Goal: Task Accomplishment & Management: Use online tool/utility

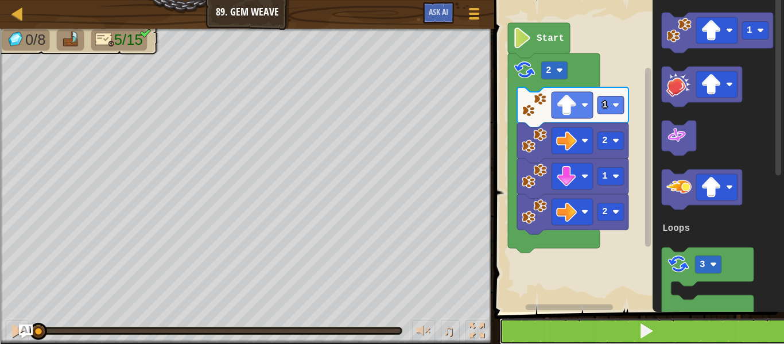
click at [562, 335] on button at bounding box center [645, 331] width 293 height 26
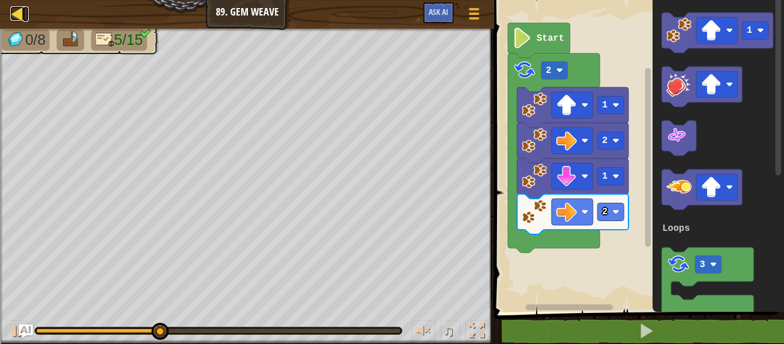
click at [20, 16] on div at bounding box center [17, 13] width 14 height 14
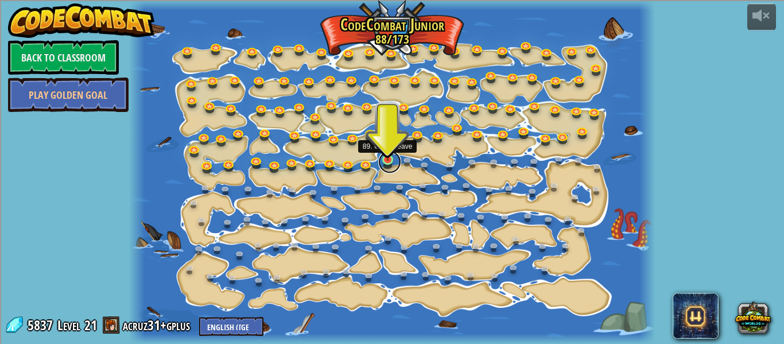
click at [383, 165] on link at bounding box center [389, 161] width 23 height 23
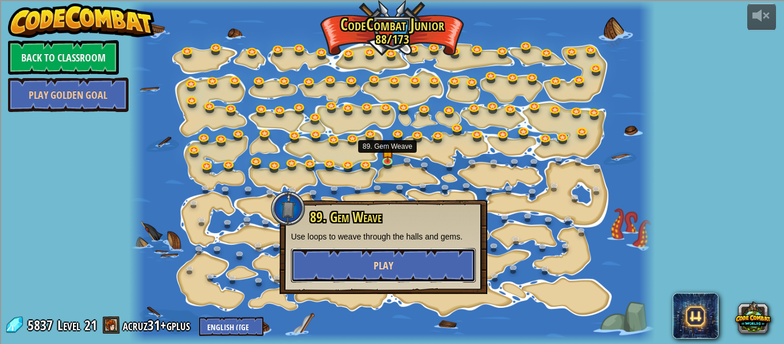
click at [417, 262] on button "Play" at bounding box center [383, 265] width 185 height 34
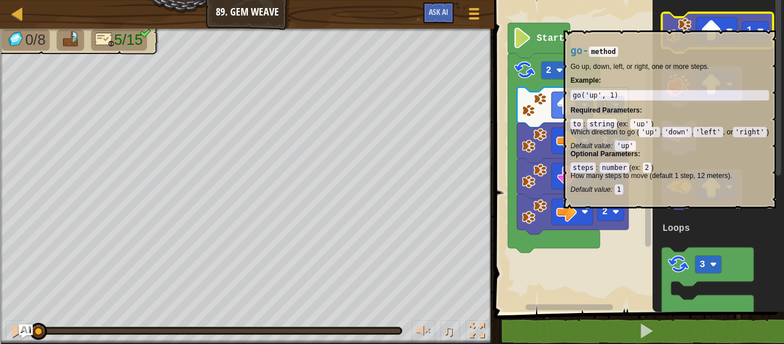
click at [688, 25] on image "Blockly Workspace" at bounding box center [678, 30] width 25 height 25
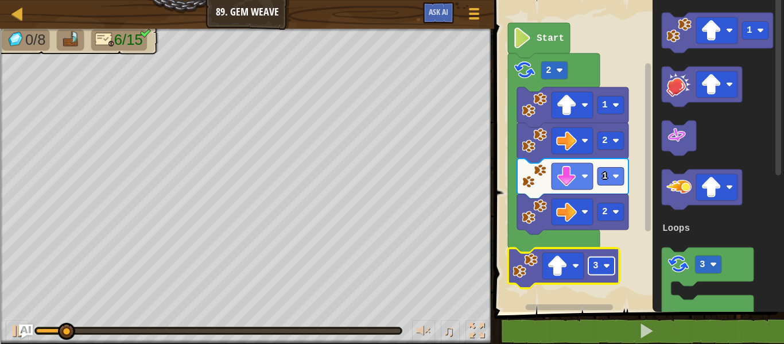
click at [594, 266] on text "3" at bounding box center [596, 266] width 6 height 10
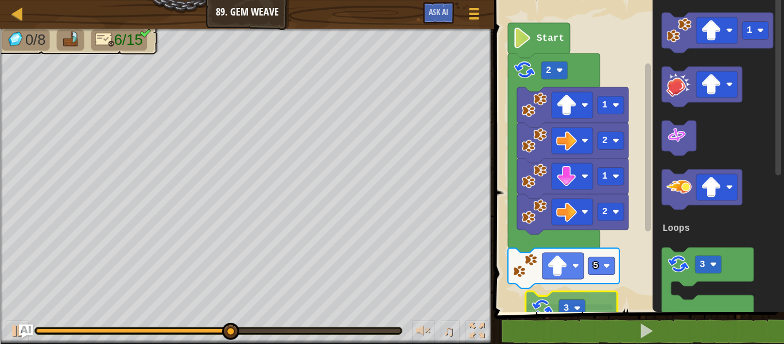
click at [550, 310] on div "Loops Start 2 1 2 1 2 5 1 3 Loops 3" at bounding box center [637, 152] width 293 height 317
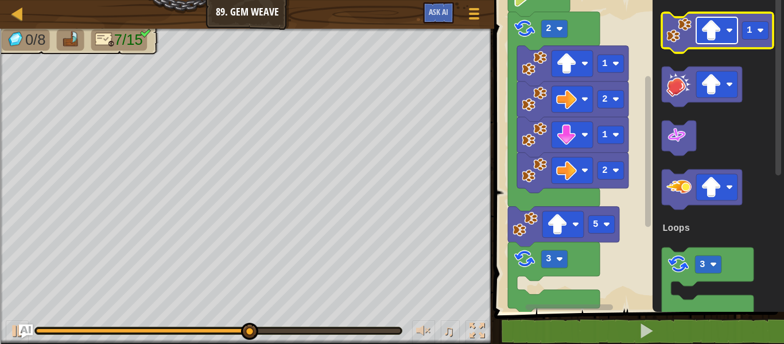
click at [707, 43] on rect "Blockly Workspace" at bounding box center [716, 30] width 41 height 26
click at [673, 33] on image "Blockly Workspace" at bounding box center [678, 30] width 25 height 25
click at [705, 34] on image "Blockly Workspace" at bounding box center [711, 30] width 21 height 21
click at [673, 36] on image "Blockly Workspace" at bounding box center [678, 30] width 25 height 25
click at [720, 41] on rect "Blockly Workspace" at bounding box center [716, 30] width 41 height 26
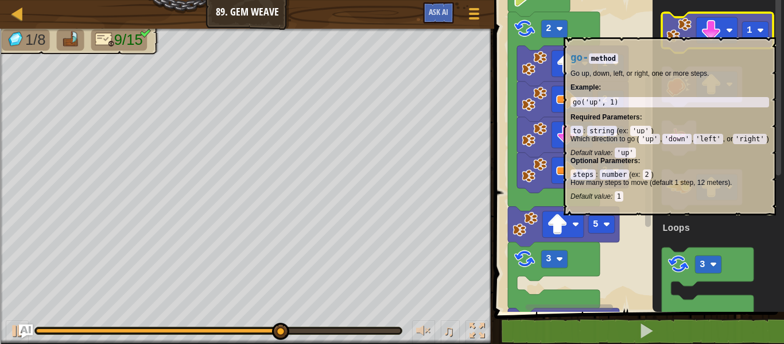
click at [679, 32] on image "Blockly Workspace" at bounding box center [678, 30] width 25 height 25
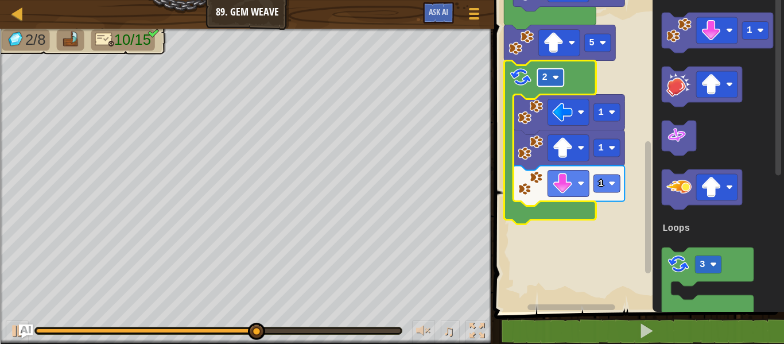
click at [550, 86] on rect "Blockly Workspace" at bounding box center [550, 78] width 26 height 18
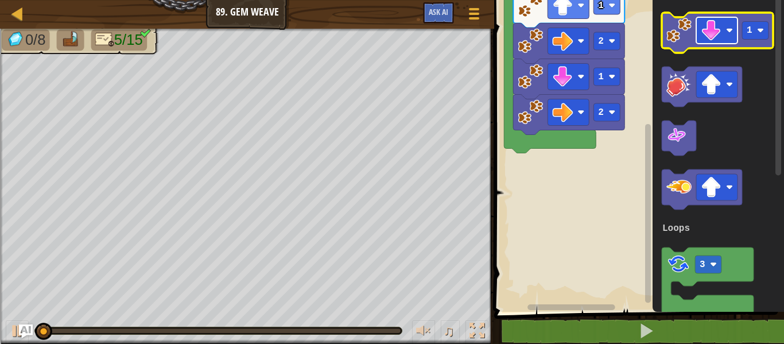
click at [716, 41] on rect "Blockly Workspace" at bounding box center [716, 30] width 41 height 26
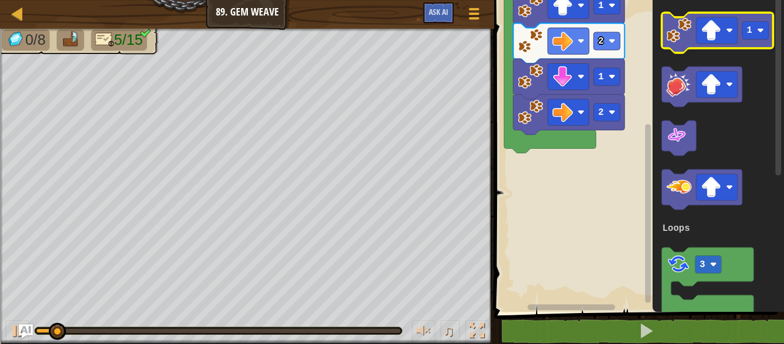
click at [682, 51] on icon "Blockly Workspace" at bounding box center [717, 33] width 111 height 40
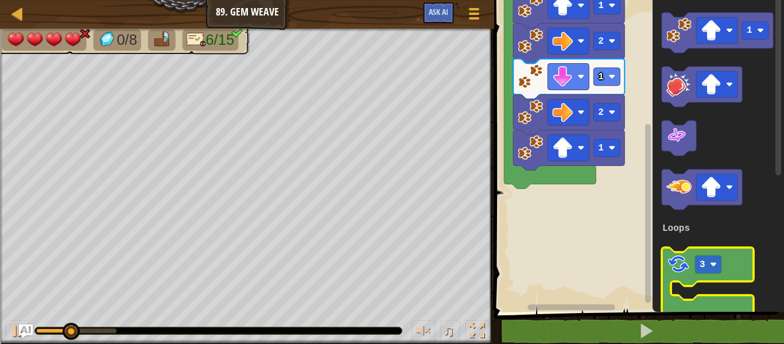
click at [679, 270] on image "Blockly Workspace" at bounding box center [678, 264] width 24 height 24
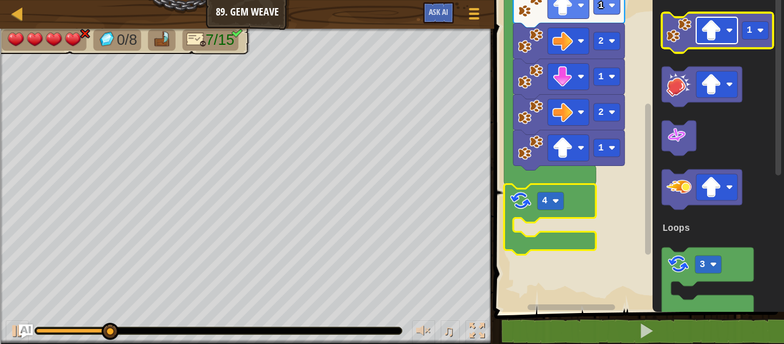
click at [713, 29] on image "Blockly Workspace" at bounding box center [711, 30] width 21 height 21
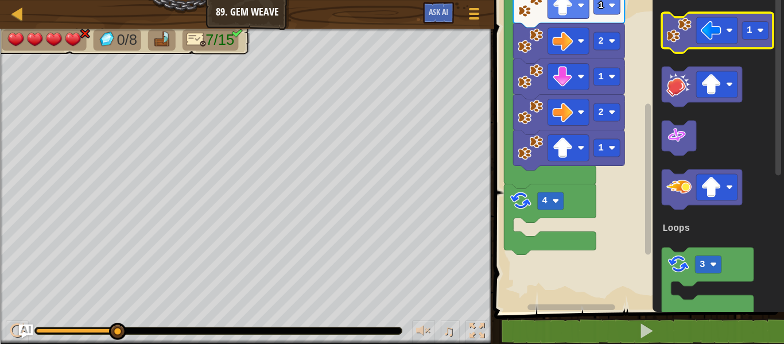
click at [678, 46] on icon "Blockly Workspace" at bounding box center [717, 33] width 111 height 40
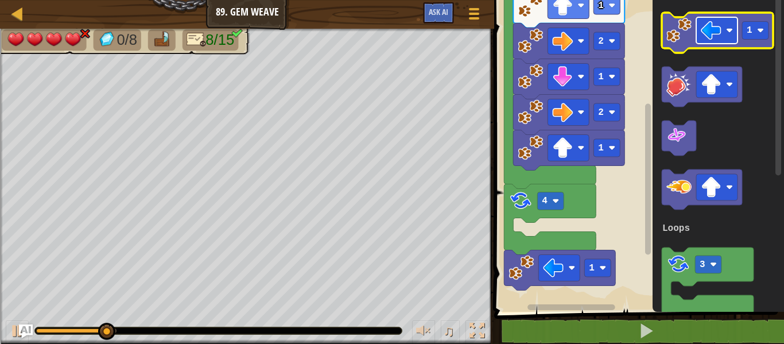
click at [722, 38] on rect "Blockly Workspace" at bounding box center [716, 30] width 41 height 26
click at [686, 43] on icon "Blockly Workspace" at bounding box center [717, 33] width 111 height 40
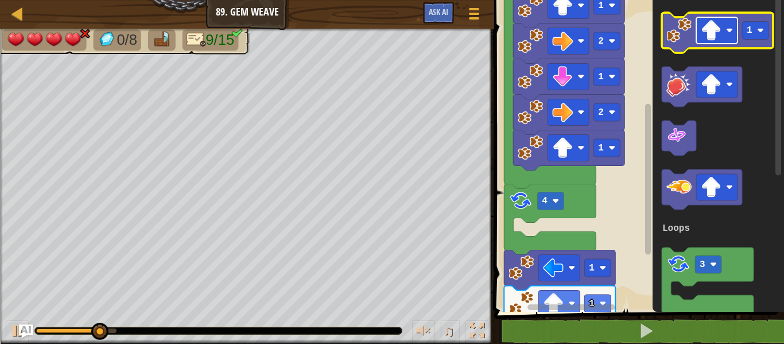
click at [706, 23] on image "Blockly Workspace" at bounding box center [711, 30] width 21 height 21
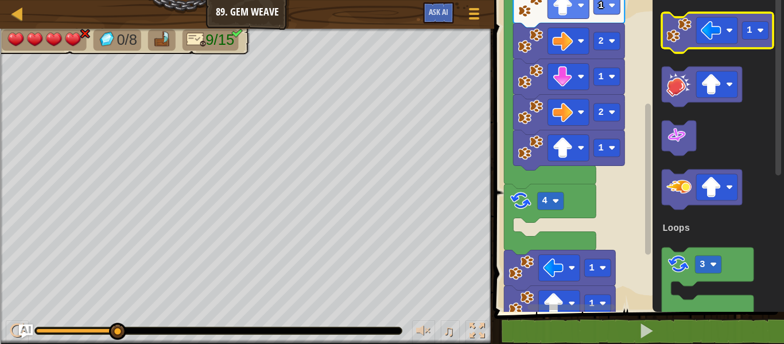
click at [675, 23] on image "Blockly Workspace" at bounding box center [678, 30] width 25 height 25
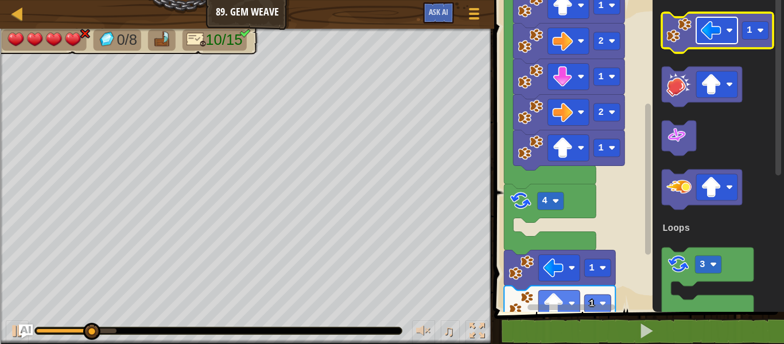
click at [705, 31] on image "Blockly Workspace" at bounding box center [711, 30] width 21 height 21
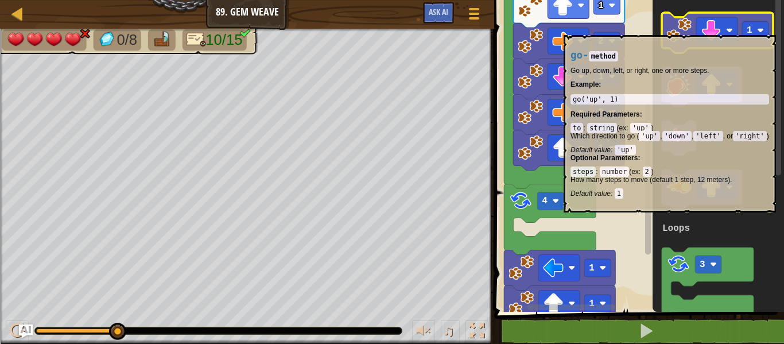
click at [671, 29] on image "Blockly Workspace" at bounding box center [678, 30] width 25 height 25
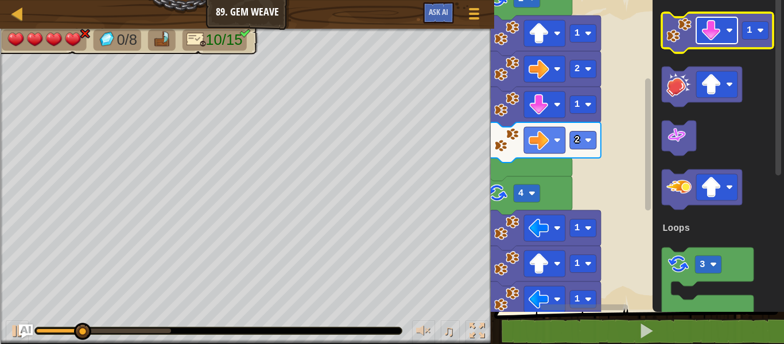
click at [698, 36] on rect "Blockly Workspace" at bounding box center [716, 30] width 41 height 26
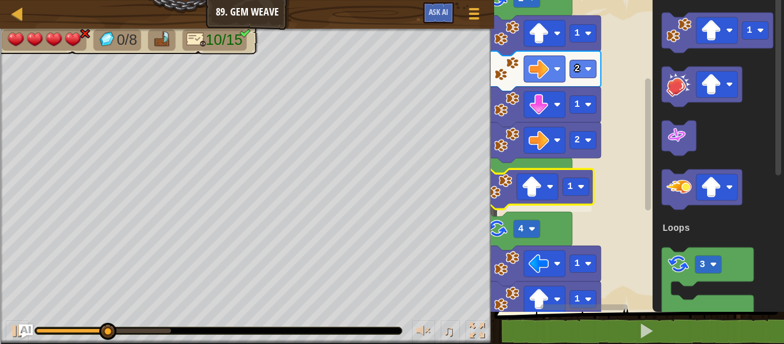
click at [501, 201] on div "Loops Start 2 1 2 1 2 1 4 1 1 1 1 1 3 Loops 1" at bounding box center [637, 152] width 293 height 317
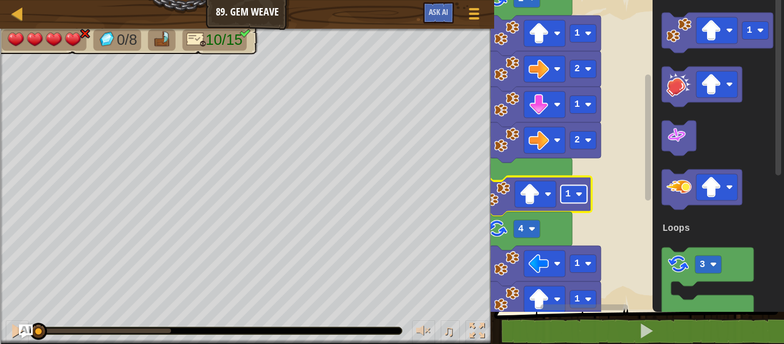
click at [573, 203] on rect "Blockly Workspace" at bounding box center [574, 194] width 26 height 18
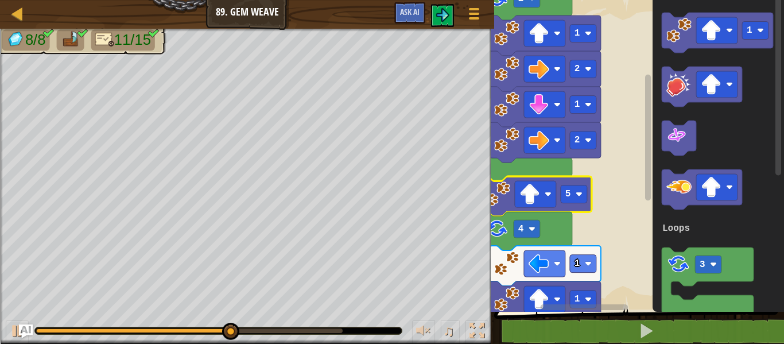
click at [314, 332] on div at bounding box center [189, 330] width 306 height 5
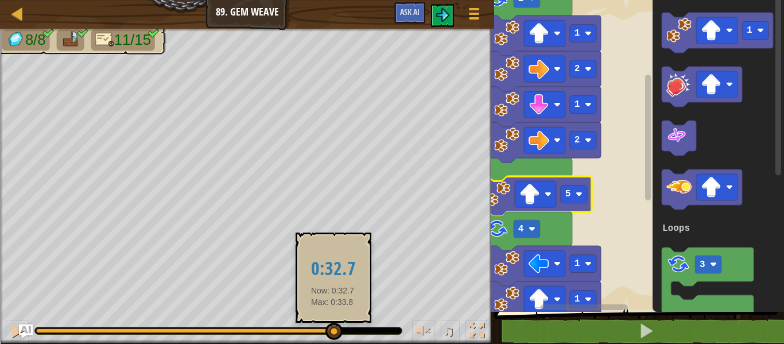
click at [346, 89] on body "Map Junior 89. Gem Weave Game Menu Ask AI 1 ההההההההההההההההההההההההההההההההההה…" at bounding box center [392, 44] width 784 height 89
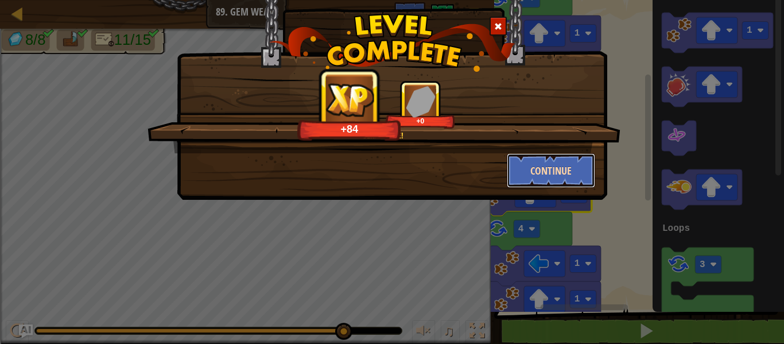
click at [537, 172] on button "Continue" at bounding box center [551, 170] width 89 height 34
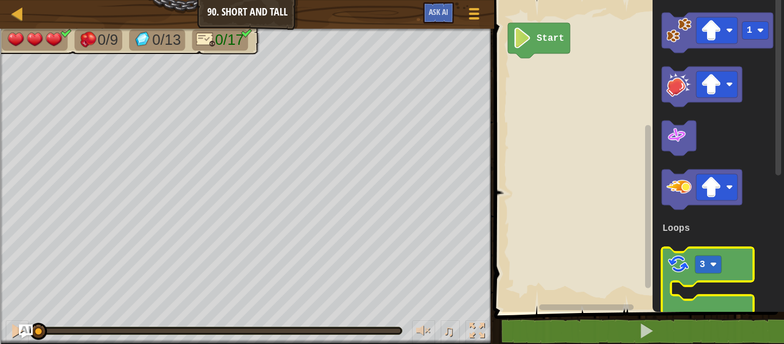
click at [683, 277] on icon "Blockly Workspace" at bounding box center [708, 282] width 92 height 71
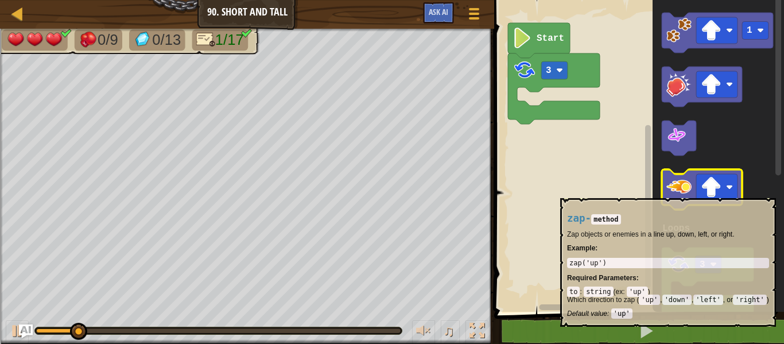
click at [679, 192] on image "Blockly Workspace" at bounding box center [678, 186] width 25 height 25
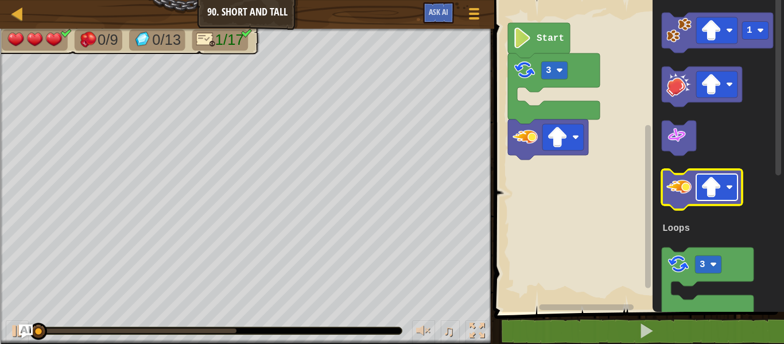
click at [720, 188] on image "Blockly Workspace" at bounding box center [711, 187] width 21 height 21
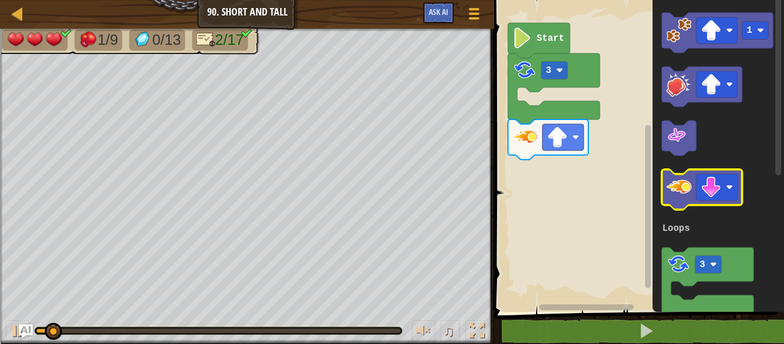
click at [678, 196] on image "Blockly Workspace" at bounding box center [678, 186] width 25 height 25
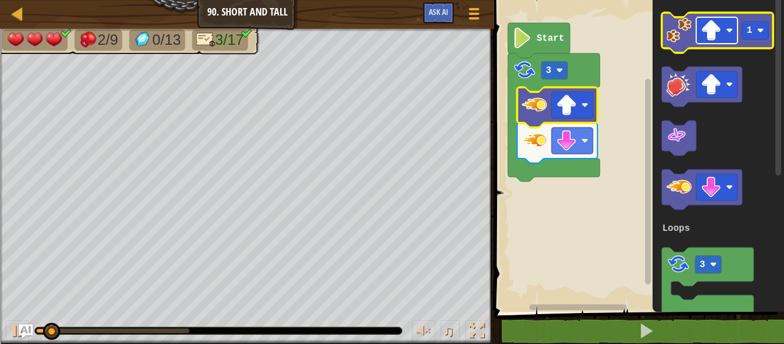
click at [723, 33] on rect "Blockly Workspace" at bounding box center [716, 30] width 41 height 26
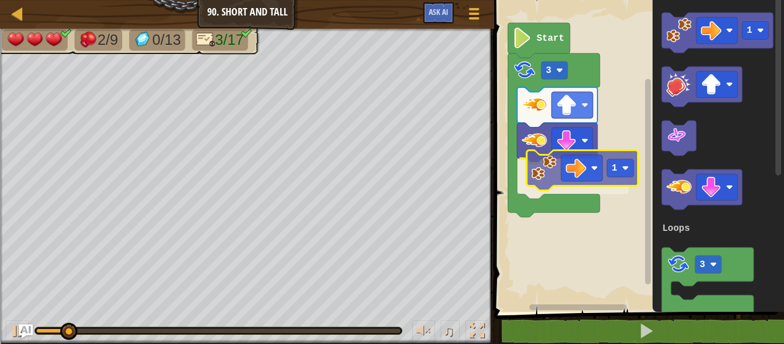
click at [541, 170] on div "Loops Start 3 1 1 3 Loops 1" at bounding box center [637, 152] width 293 height 317
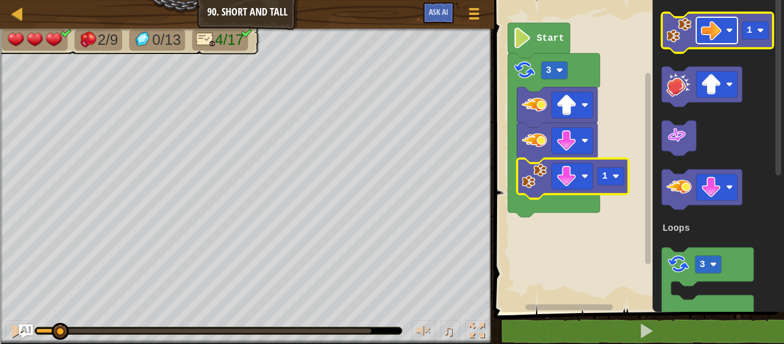
click at [721, 26] on image "Blockly Workspace" at bounding box center [711, 30] width 21 height 21
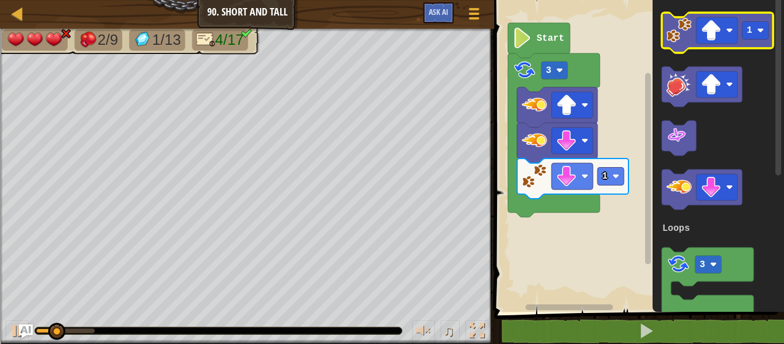
click at [668, 21] on image "Blockly Workspace" at bounding box center [678, 30] width 25 height 25
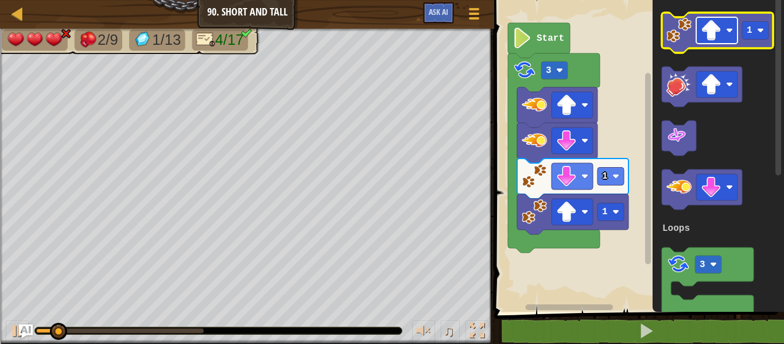
click at [711, 28] on image "Blockly Workspace" at bounding box center [711, 30] width 21 height 21
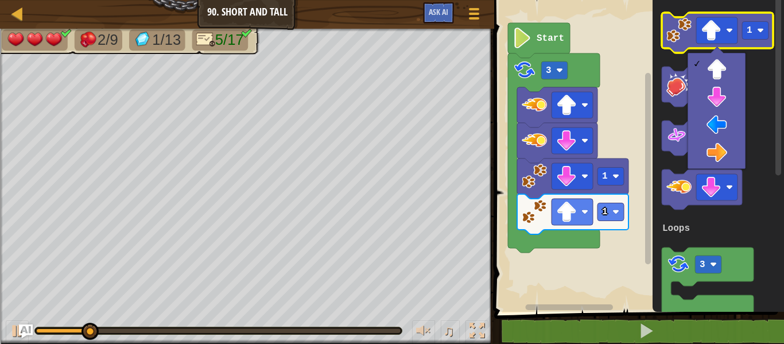
click at [678, 40] on image "Blockly Workspace" at bounding box center [678, 30] width 25 height 25
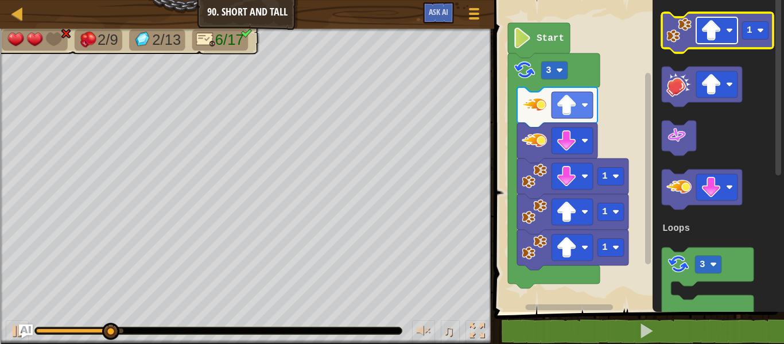
click at [699, 36] on rect "Blockly Workspace" at bounding box center [716, 30] width 41 height 26
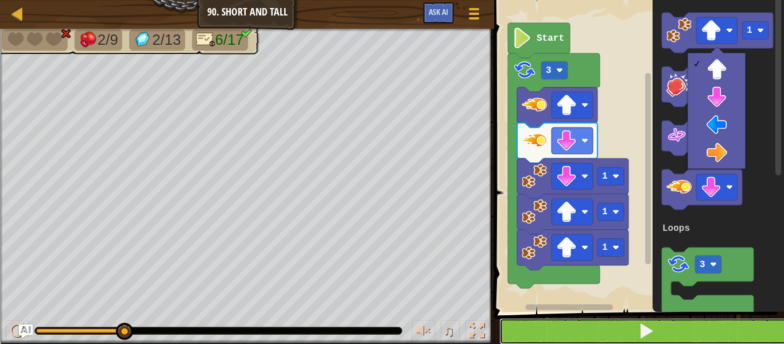
click at [555, 329] on button at bounding box center [645, 331] width 293 height 26
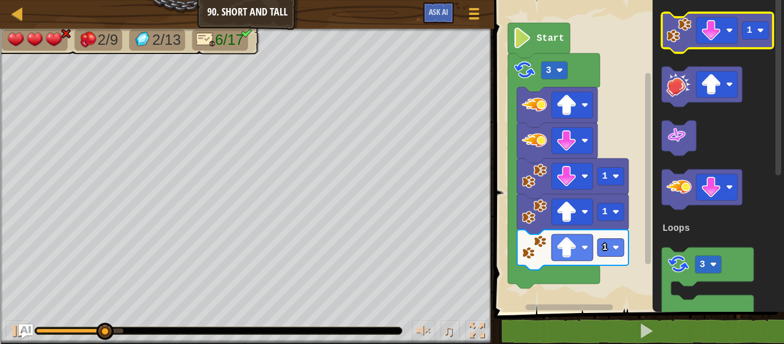
click at [671, 33] on image "Blockly Workspace" at bounding box center [678, 30] width 25 height 25
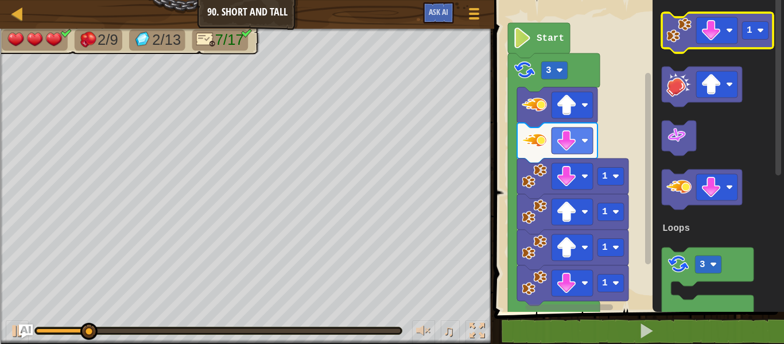
click at [669, 28] on image "Blockly Workspace" at bounding box center [678, 30] width 25 height 25
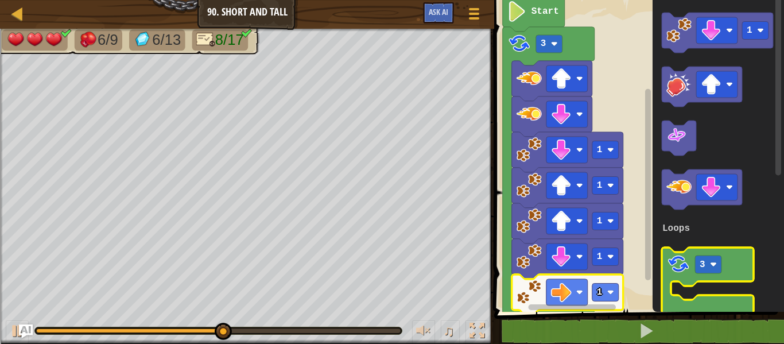
click at [679, 259] on image "Blockly Workspace" at bounding box center [678, 264] width 24 height 24
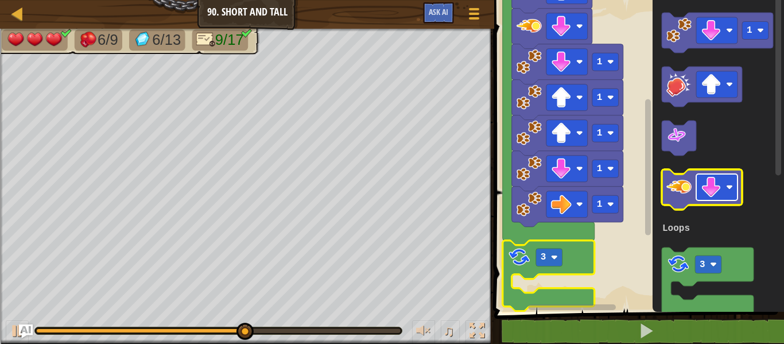
click at [710, 195] on image "Blockly Workspace" at bounding box center [711, 187] width 21 height 21
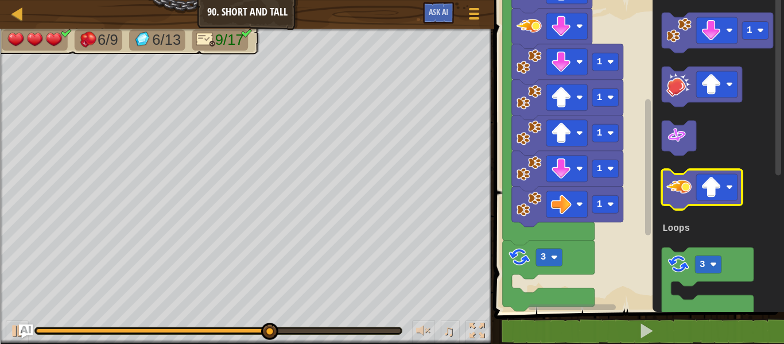
click at [681, 189] on image "Blockly Workspace" at bounding box center [678, 186] width 25 height 25
click at [713, 196] on image "Blockly Workspace" at bounding box center [711, 187] width 21 height 21
click at [690, 196] on image "Blockly Workspace" at bounding box center [678, 186] width 25 height 25
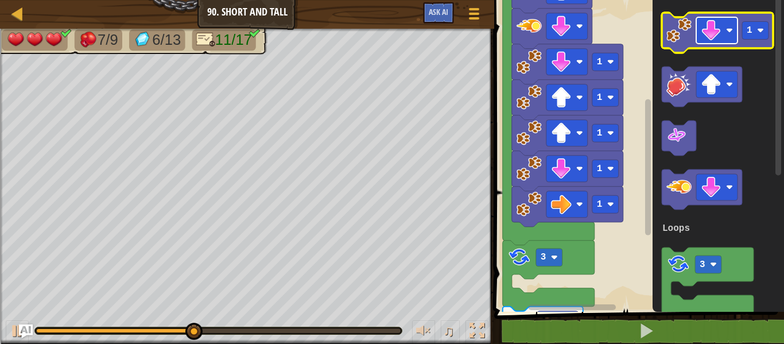
click at [713, 24] on image "Blockly Workspace" at bounding box center [711, 30] width 21 height 21
click at [763, 20] on icon "Blockly Workspace" at bounding box center [717, 33] width 111 height 40
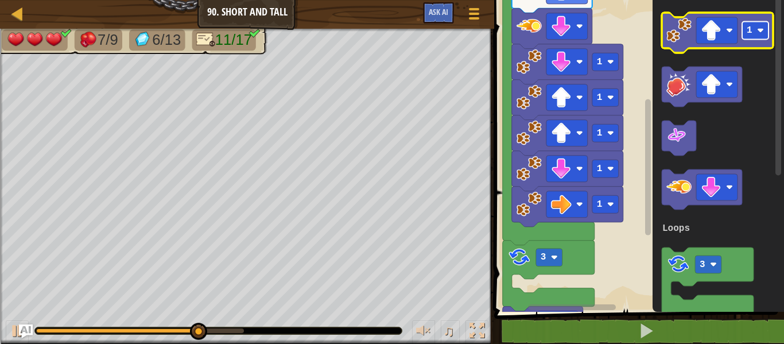
click at [753, 36] on rect "Blockly Workspace" at bounding box center [755, 31] width 26 height 18
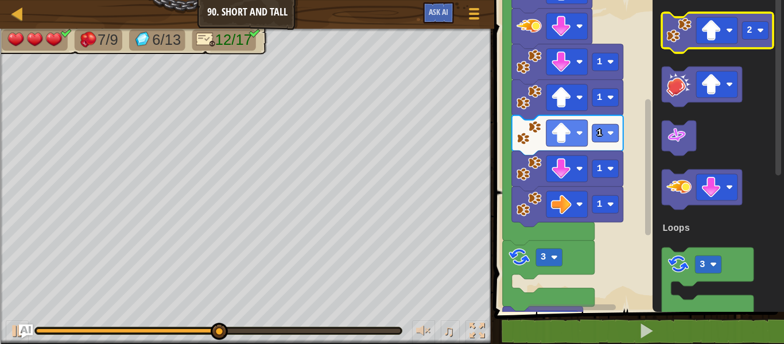
click at [707, 45] on icon "Blockly Workspace" at bounding box center [717, 33] width 111 height 40
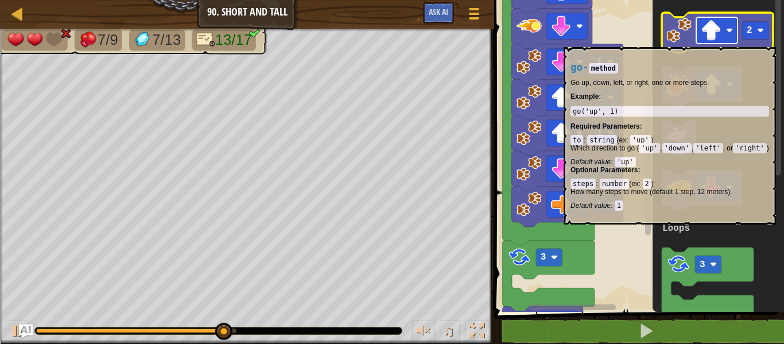
click at [712, 35] on image "Blockly Workspace" at bounding box center [711, 30] width 21 height 21
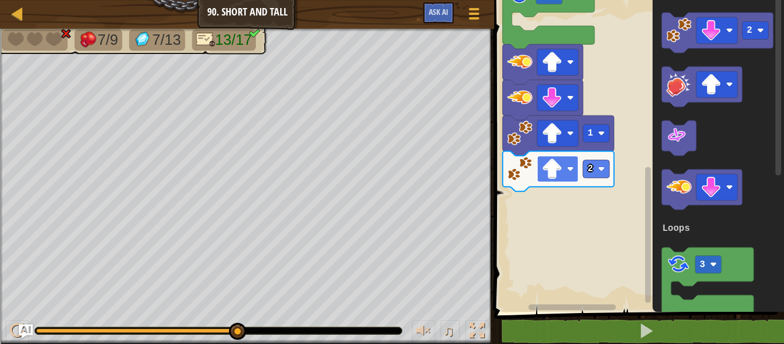
click at [542, 172] on image "Blockly Workspace" at bounding box center [552, 168] width 21 height 21
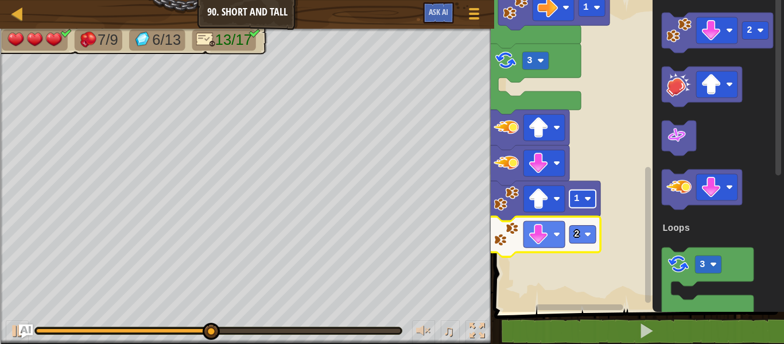
click at [585, 197] on image "Blockly Workspace" at bounding box center [587, 198] width 7 height 7
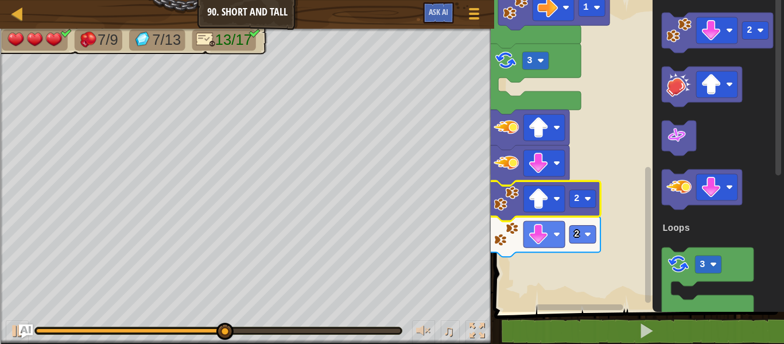
click at [583, 237] on rect "Blockly Workspace" at bounding box center [582, 235] width 26 height 18
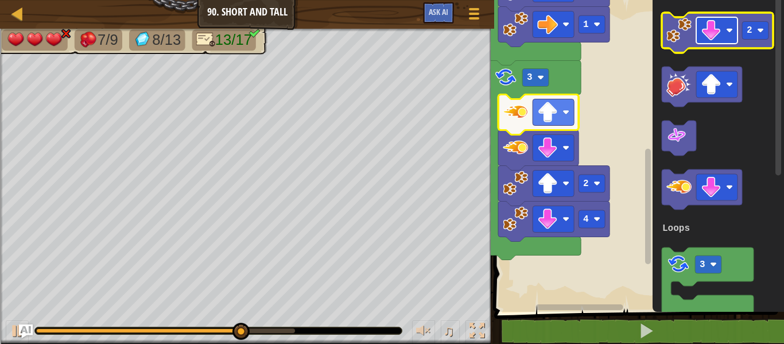
click at [709, 30] on image "Blockly Workspace" at bounding box center [711, 30] width 21 height 21
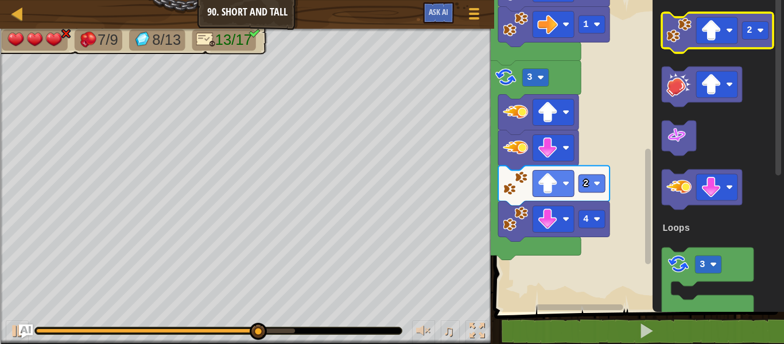
click at [685, 36] on image "Blockly Workspace" at bounding box center [678, 30] width 25 height 25
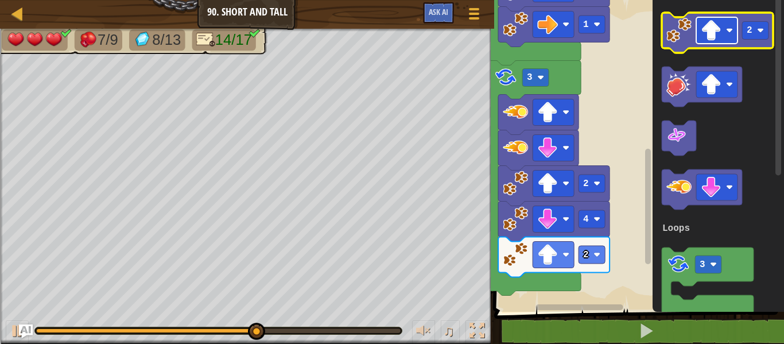
click at [706, 30] on image "Blockly Workspace" at bounding box center [711, 30] width 21 height 21
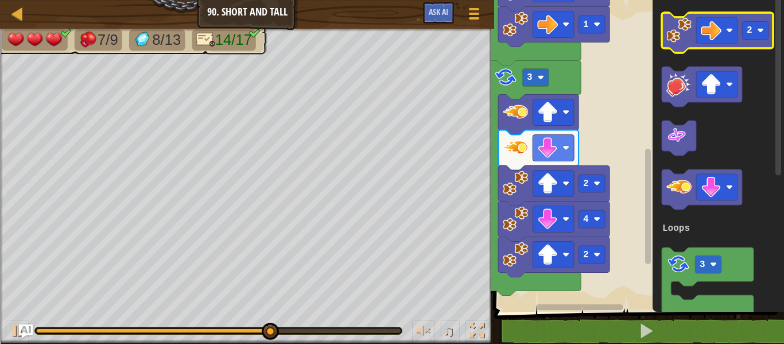
click at [681, 48] on icon "Blockly Workspace" at bounding box center [717, 33] width 111 height 40
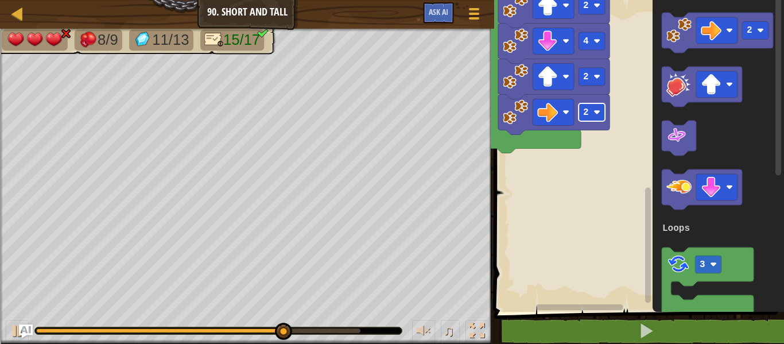
click at [593, 107] on rect "Blockly Workspace" at bounding box center [591, 112] width 26 height 18
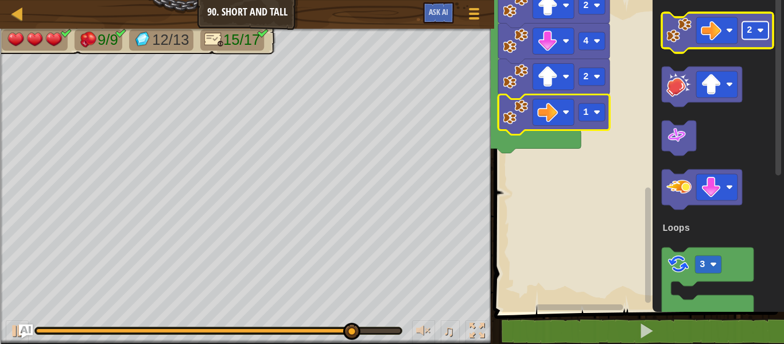
click at [743, 36] on rect "Blockly Workspace" at bounding box center [755, 31] width 26 height 18
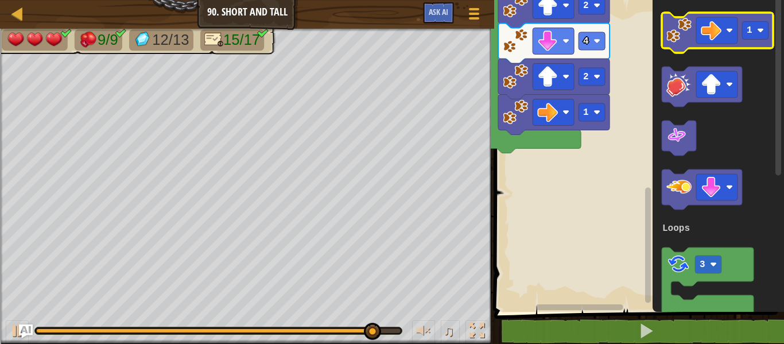
click at [667, 42] on image "Blockly Workspace" at bounding box center [678, 30] width 25 height 25
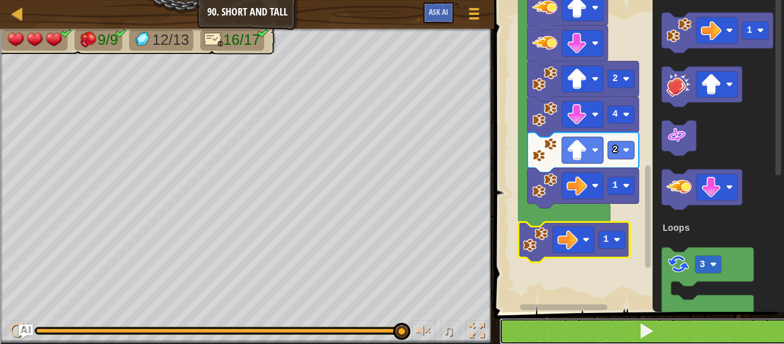
click at [557, 339] on button at bounding box center [645, 331] width 293 height 26
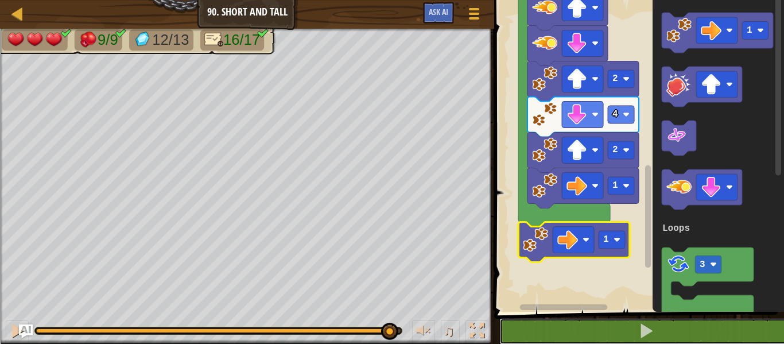
drag, startPoint x: 182, startPoint y: 328, endPoint x: 388, endPoint y: 343, distance: 207.1
click at [388, 343] on div "♫" at bounding box center [247, 327] width 494 height 34
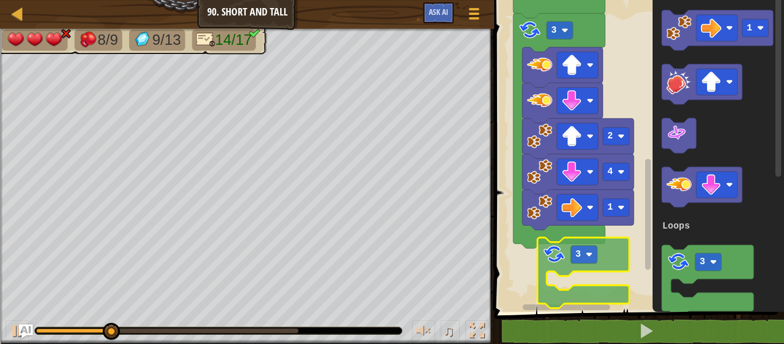
click at [528, 277] on div "Loops 1 1 1 1 1 4 1 2 3 3 Start 1 3 Loops 3" at bounding box center [637, 152] width 293 height 317
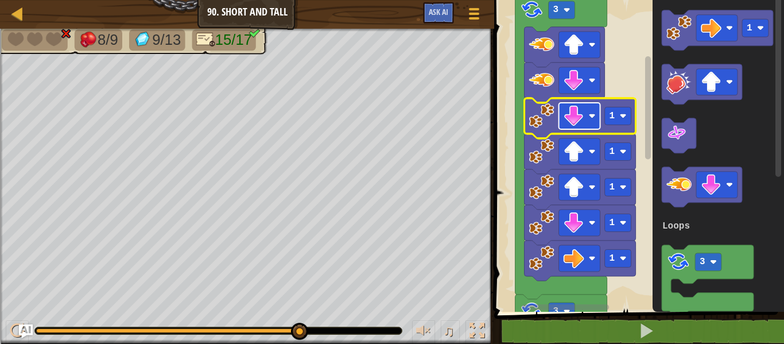
click at [568, 125] on image "Blockly Workspace" at bounding box center [574, 116] width 21 height 21
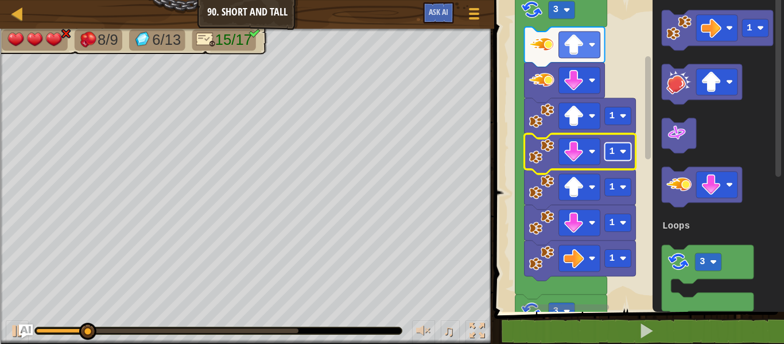
click at [615, 150] on text "1" at bounding box center [612, 151] width 6 height 10
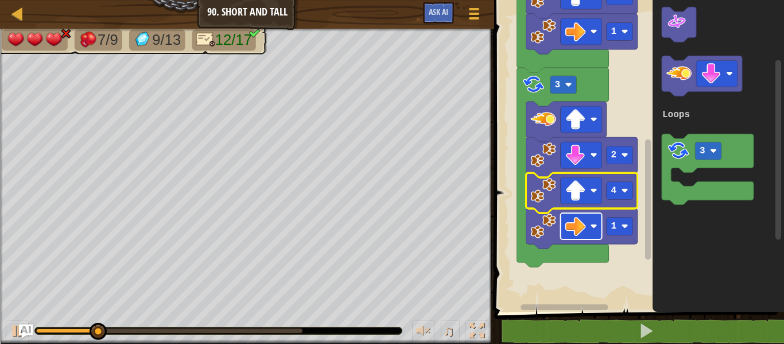
click at [590, 214] on rect "Blockly Workspace" at bounding box center [581, 226] width 41 height 26
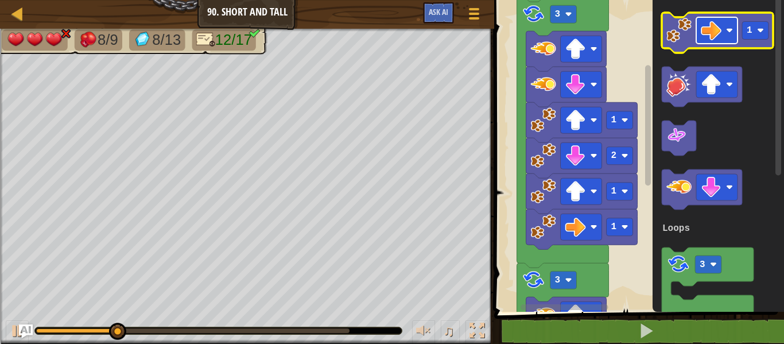
click at [701, 37] on image "Blockly Workspace" at bounding box center [711, 30] width 21 height 21
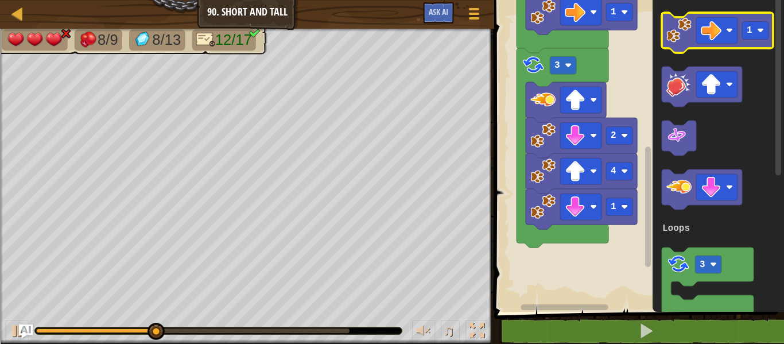
click at [673, 38] on image "Blockly Workspace" at bounding box center [678, 30] width 25 height 25
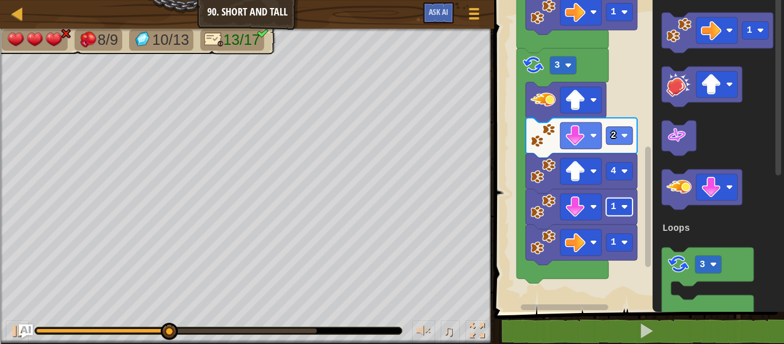
click at [629, 201] on rect "Blockly Workspace" at bounding box center [619, 207] width 26 height 18
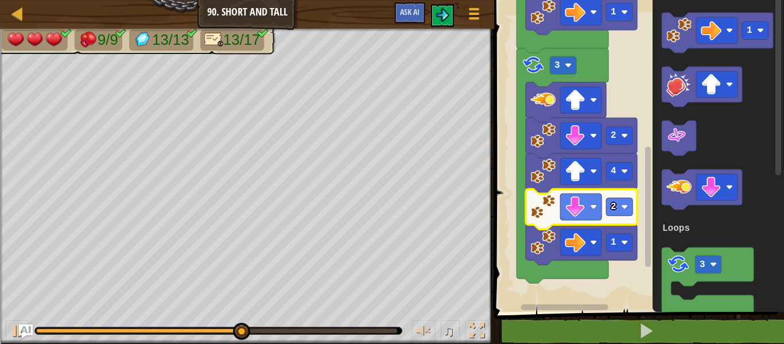
click at [357, 331] on div at bounding box center [216, 330] width 361 height 5
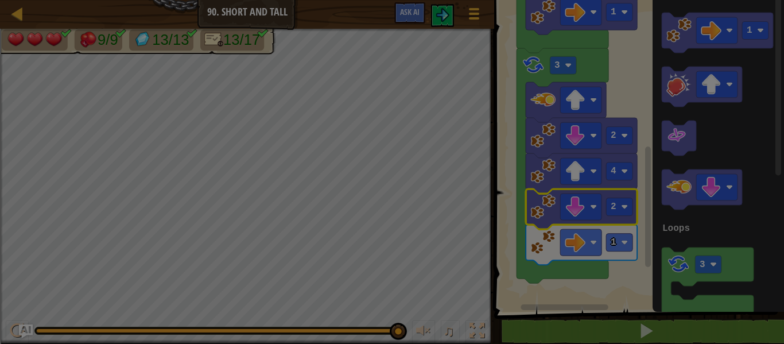
drag, startPoint x: 357, startPoint y: 331, endPoint x: 404, endPoint y: 333, distance: 46.5
click at [404, 90] on body "Map Junior 90. Short and Tall Game Menu Ask AI 1 הההההההההההההההההההההההההההההה…" at bounding box center [392, 45] width 784 height 90
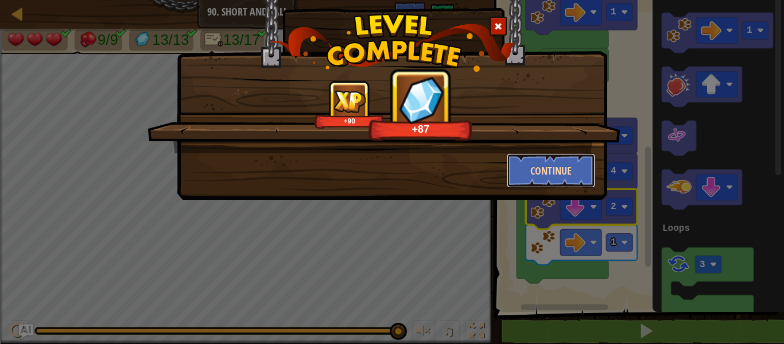
click at [545, 171] on button "Continue" at bounding box center [551, 170] width 89 height 34
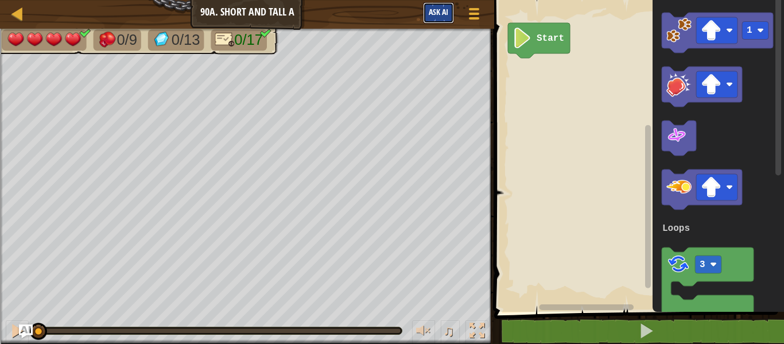
click at [432, 12] on span "Ask AI" at bounding box center [439, 11] width 20 height 11
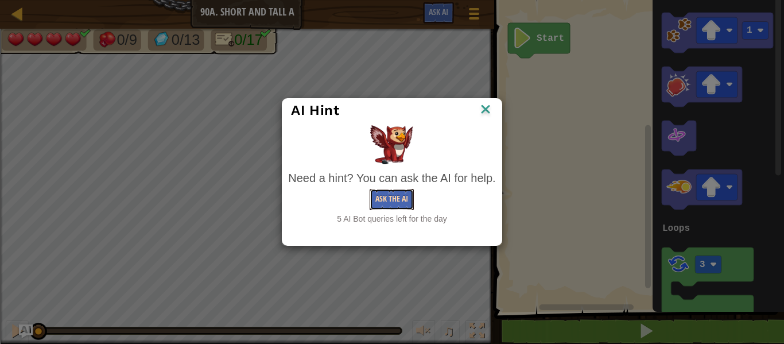
click at [391, 202] on button "Ask the AI" at bounding box center [392, 199] width 44 height 21
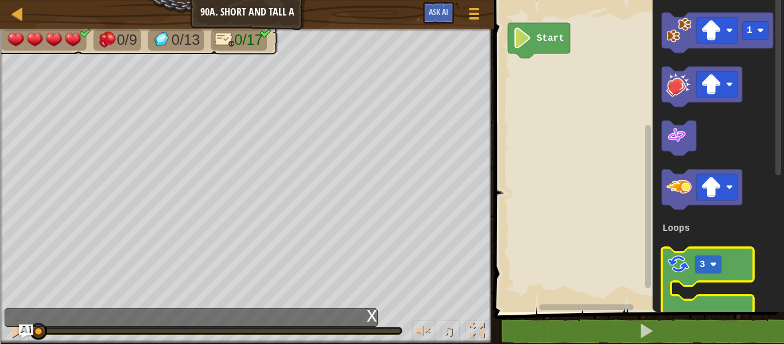
click at [673, 276] on icon "Blockly Workspace" at bounding box center [708, 282] width 92 height 71
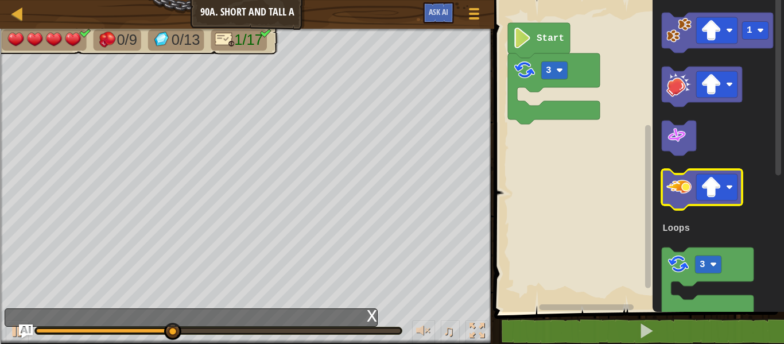
click at [689, 185] on image "Blockly Workspace" at bounding box center [678, 186] width 25 height 25
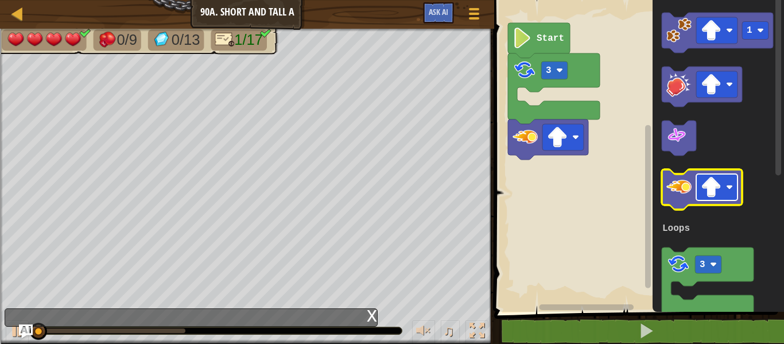
click at [713, 193] on image "Blockly Workspace" at bounding box center [711, 187] width 21 height 21
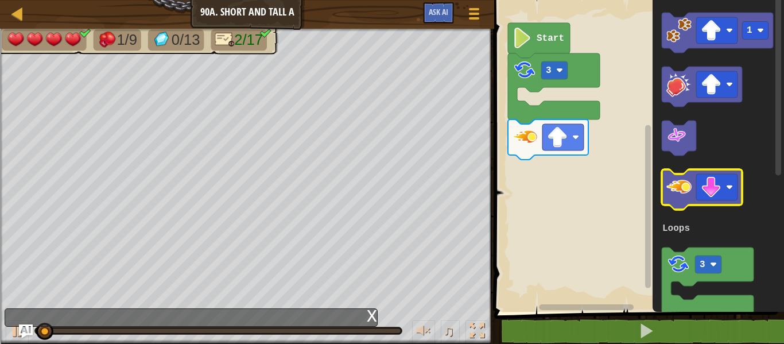
click at [682, 194] on image "Blockly Workspace" at bounding box center [678, 186] width 25 height 25
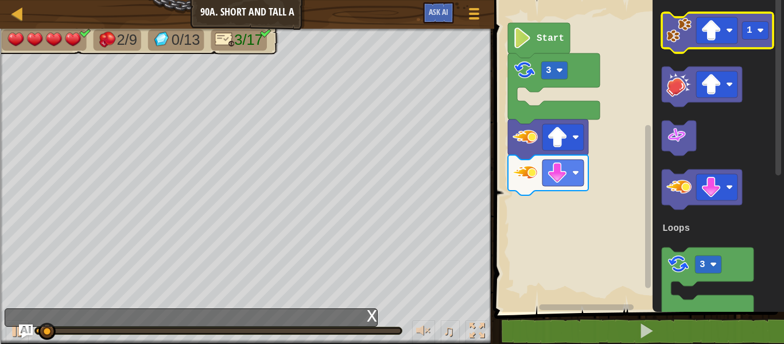
click at [686, 32] on image "Blockly Workspace" at bounding box center [678, 30] width 25 height 25
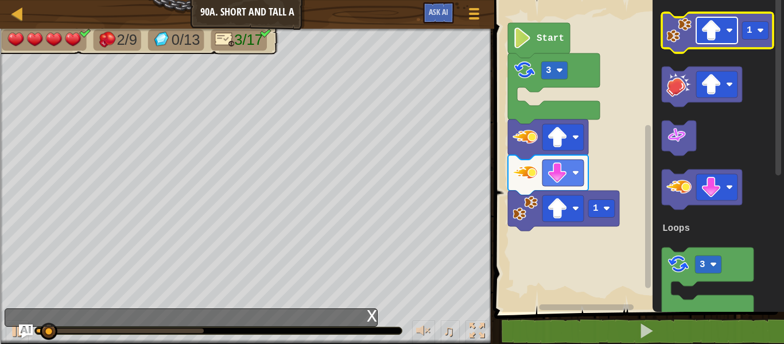
click at [708, 29] on image "Blockly Workspace" at bounding box center [711, 30] width 21 height 21
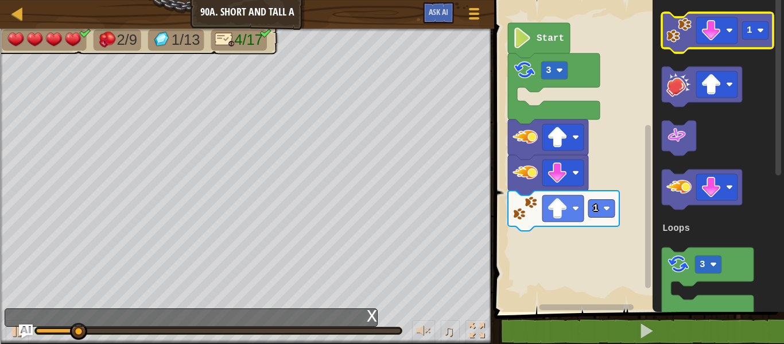
click at [690, 46] on icon "Blockly Workspace" at bounding box center [717, 33] width 111 height 40
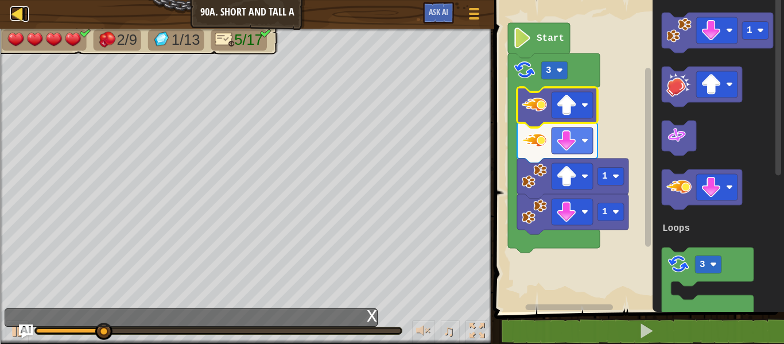
click at [27, 15] on link "Map" at bounding box center [26, 13] width 6 height 15
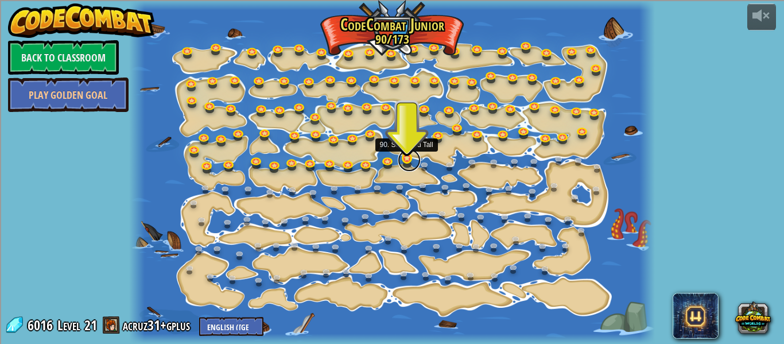
click at [409, 159] on link at bounding box center [409, 160] width 23 height 23
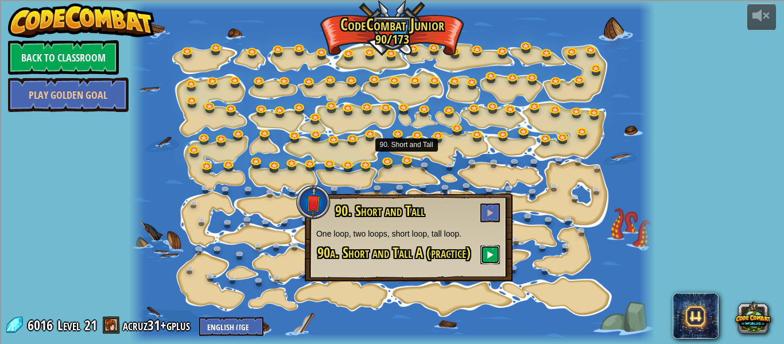
click at [486, 254] on button at bounding box center [490, 254] width 20 height 19
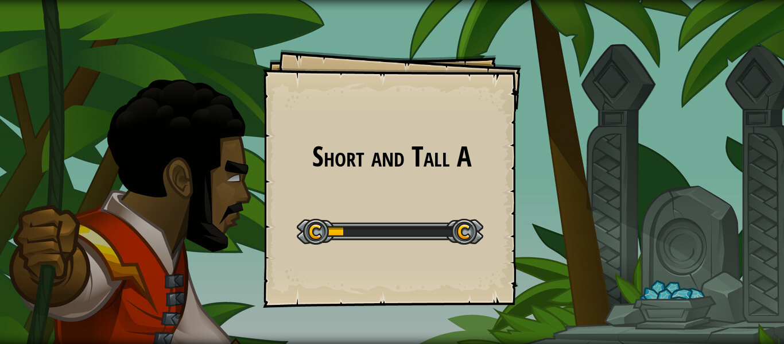
click at [486, 254] on div "Short and Tall A Goals Start Level Error loading from server. Try refreshing th…" at bounding box center [392, 178] width 258 height 258
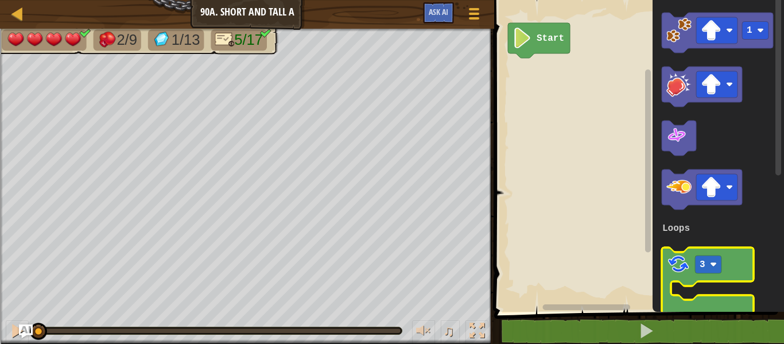
click at [668, 258] on image "Blockly Workspace" at bounding box center [678, 264] width 24 height 24
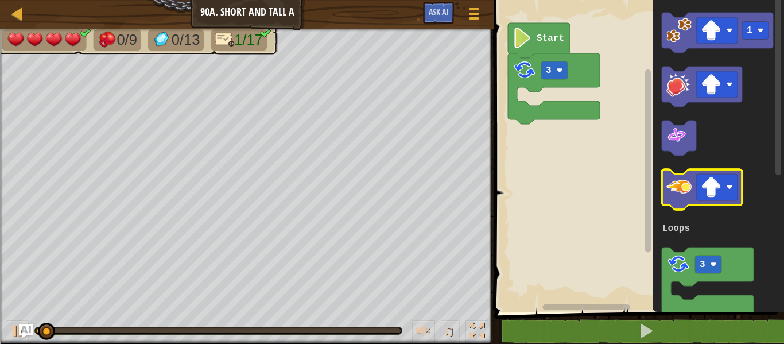
click at [686, 198] on image "Blockly Workspace" at bounding box center [678, 186] width 25 height 25
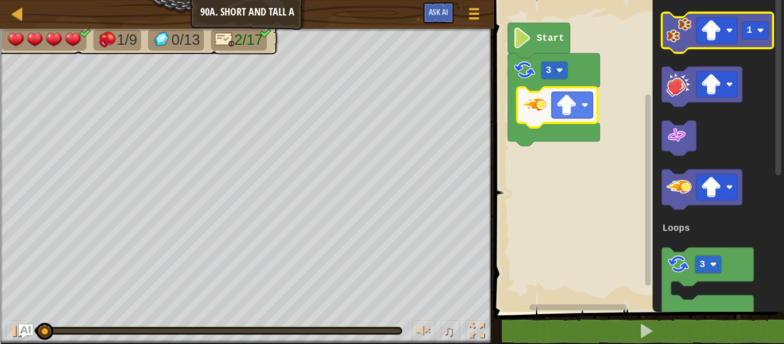
click at [679, 34] on image "Blockly Workspace" at bounding box center [678, 30] width 25 height 25
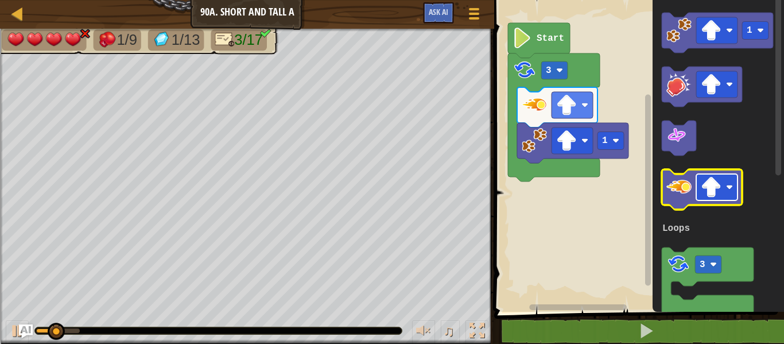
click at [730, 180] on rect "Blockly Workspace" at bounding box center [716, 187] width 41 height 26
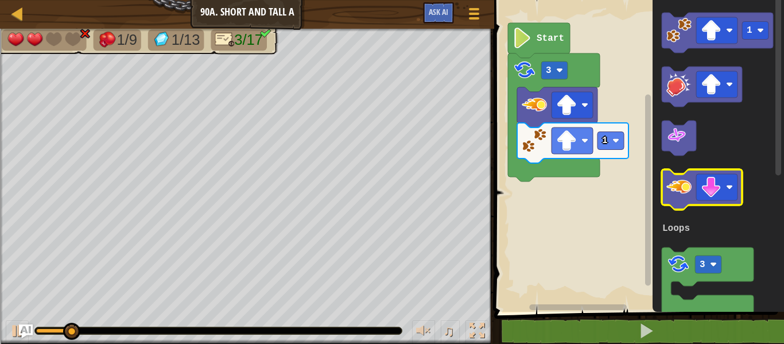
click at [687, 185] on image "Blockly Workspace" at bounding box center [678, 186] width 25 height 25
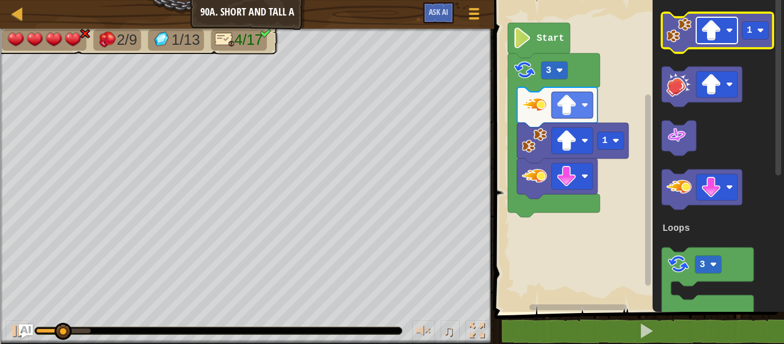
click at [704, 33] on image "Blockly Workspace" at bounding box center [711, 30] width 21 height 21
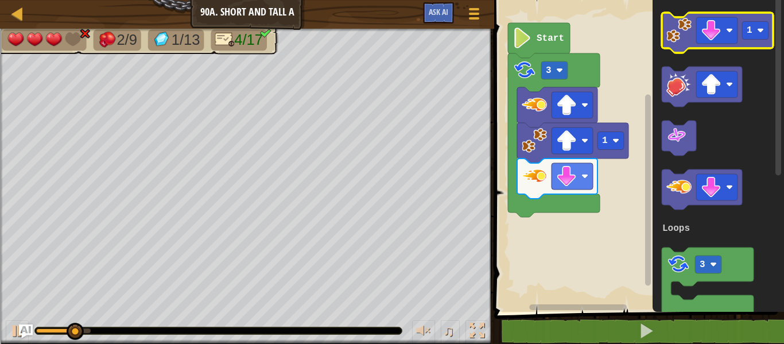
click at [683, 30] on image "Blockly Workspace" at bounding box center [678, 30] width 25 height 25
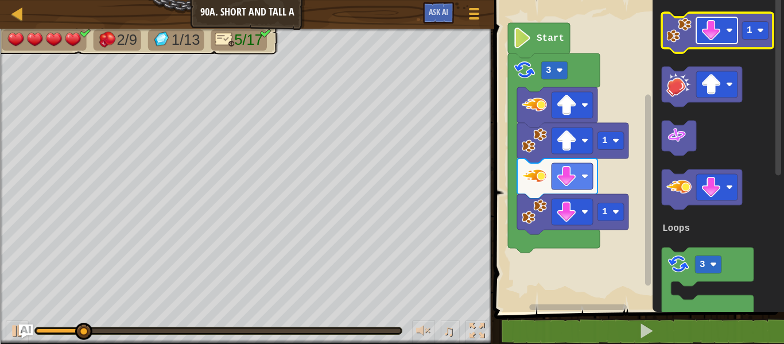
click at [702, 31] on image "Blockly Workspace" at bounding box center [711, 30] width 21 height 21
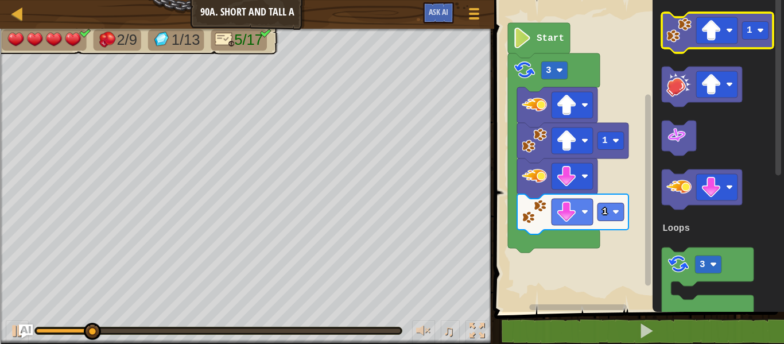
click at [689, 44] on icon "Blockly Workspace" at bounding box center [717, 33] width 111 height 40
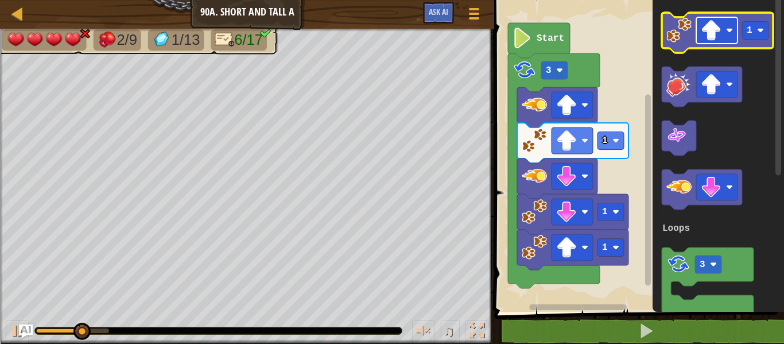
click at [709, 36] on image "Blockly Workspace" at bounding box center [711, 30] width 21 height 21
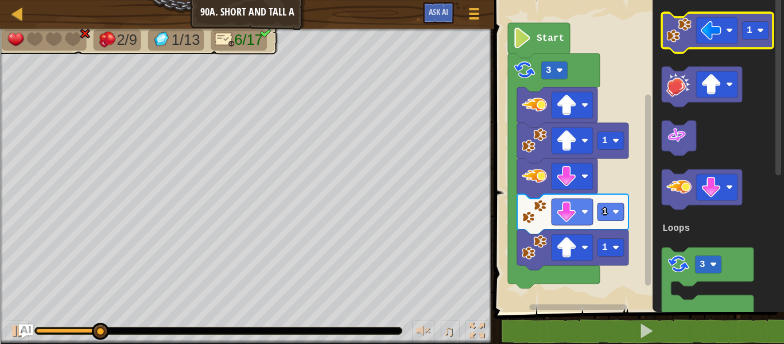
click at [685, 32] on image "Blockly Workspace" at bounding box center [678, 30] width 25 height 25
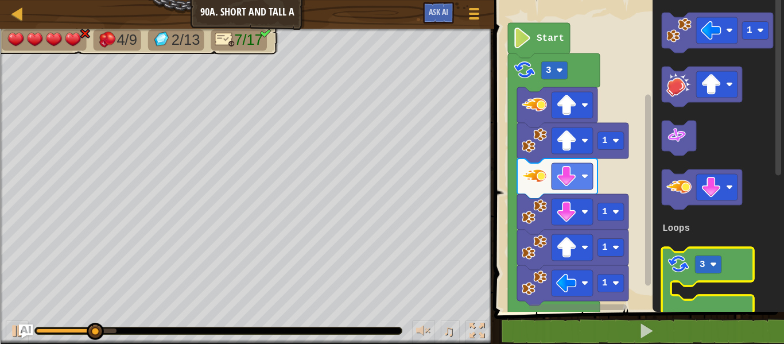
click at [674, 260] on image "Blockly Workspace" at bounding box center [678, 264] width 24 height 24
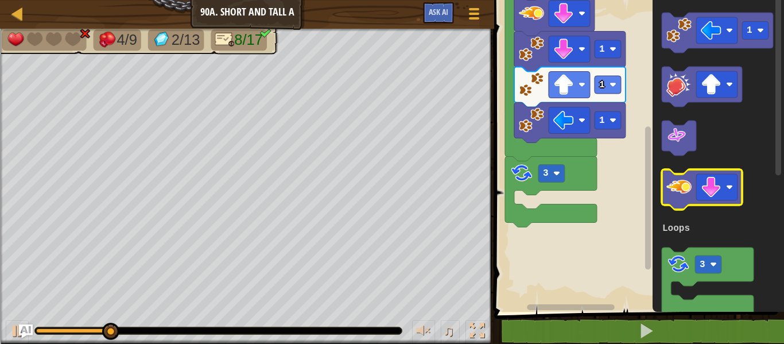
click at [682, 187] on image "Blockly Workspace" at bounding box center [678, 186] width 25 height 25
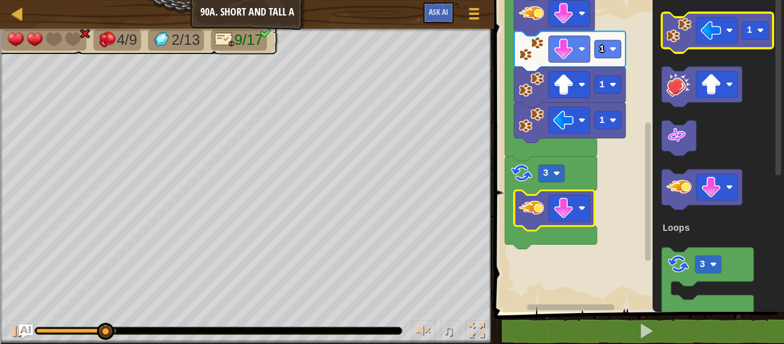
click at [672, 38] on image "Blockly Workspace" at bounding box center [678, 30] width 25 height 25
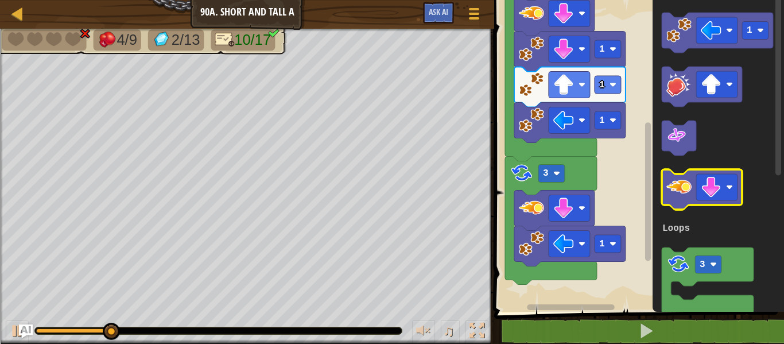
click at [680, 191] on image "Blockly Workspace" at bounding box center [678, 186] width 25 height 25
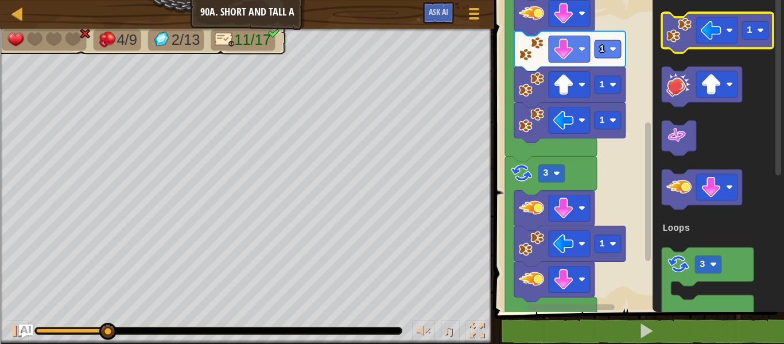
click at [662, 46] on icon "Blockly Workspace" at bounding box center [717, 33] width 111 height 40
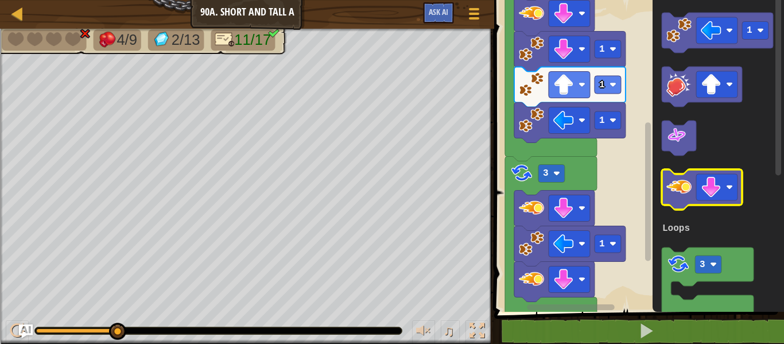
click at [683, 191] on image "Blockly Workspace" at bounding box center [678, 186] width 25 height 25
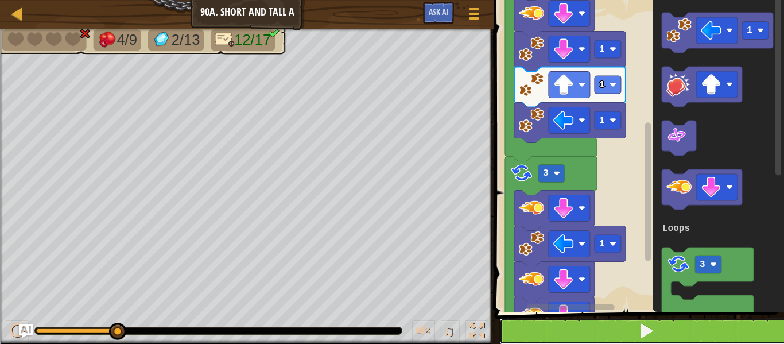
click at [594, 328] on button at bounding box center [645, 331] width 293 height 26
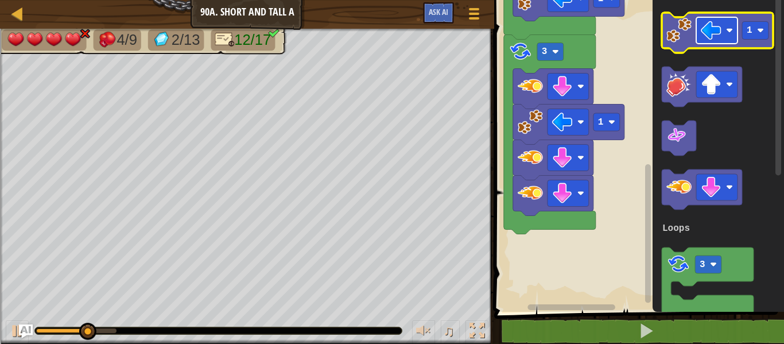
click at [697, 36] on rect "Blockly Workspace" at bounding box center [716, 30] width 41 height 26
click at [678, 28] on image "Blockly Workspace" at bounding box center [678, 30] width 25 height 25
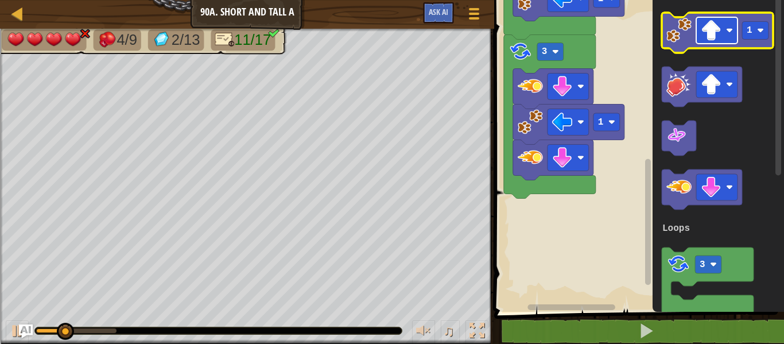
click at [698, 24] on rect "Blockly Workspace" at bounding box center [716, 30] width 41 height 26
click at [679, 29] on image "Blockly Workspace" at bounding box center [678, 30] width 25 height 25
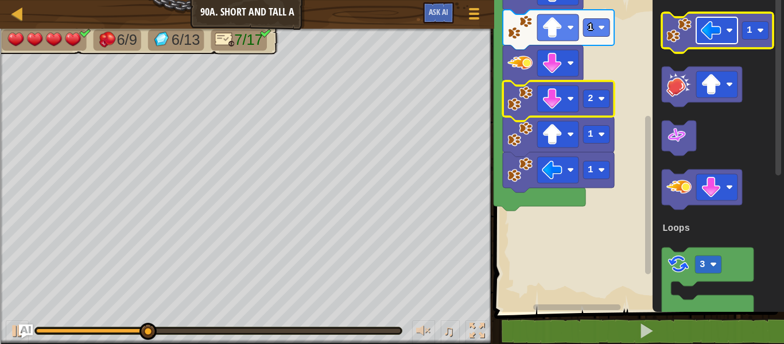
click at [712, 32] on image "Blockly Workspace" at bounding box center [711, 30] width 21 height 21
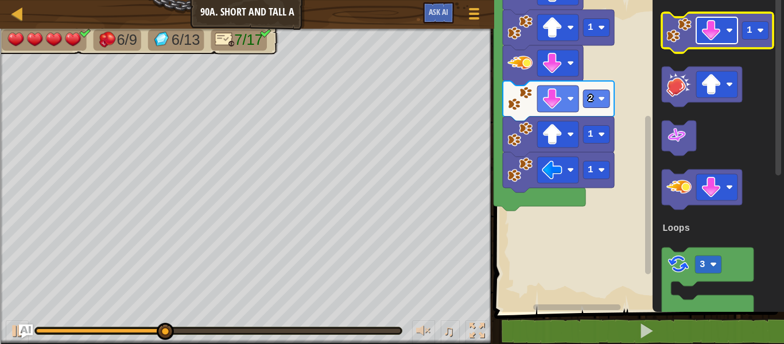
click at [715, 30] on image "Blockly Workspace" at bounding box center [711, 30] width 21 height 21
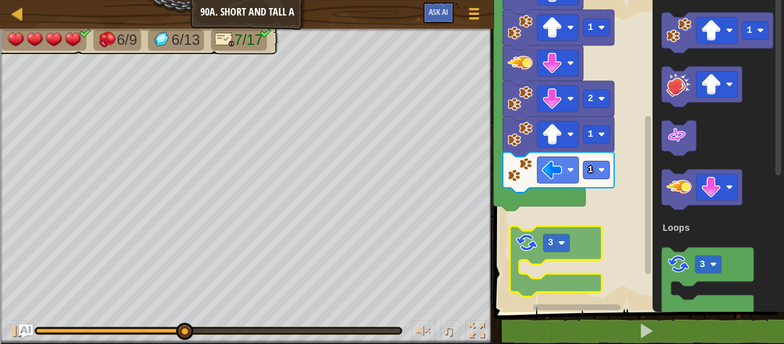
click at [527, 231] on div "Loops Start 3 1 1 1 2 1 3 Loops 3" at bounding box center [637, 152] width 293 height 317
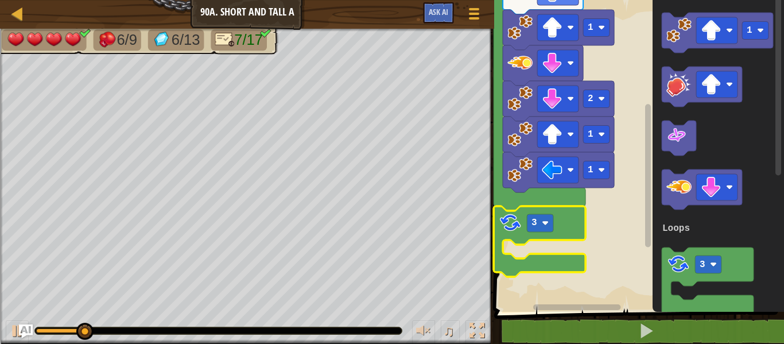
click at [675, 26] on image "Blockly Workspace" at bounding box center [678, 30] width 25 height 25
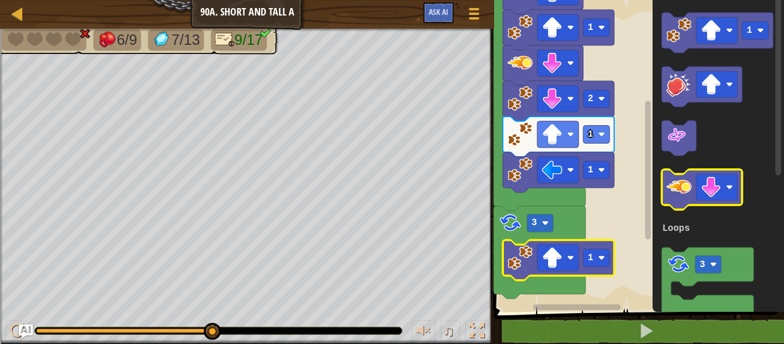
click at [680, 192] on image "Blockly Workspace" at bounding box center [678, 186] width 25 height 25
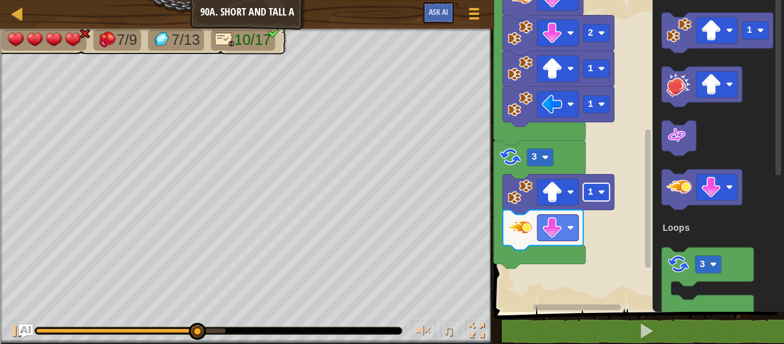
click at [589, 199] on rect "Blockly Workspace" at bounding box center [596, 192] width 26 height 18
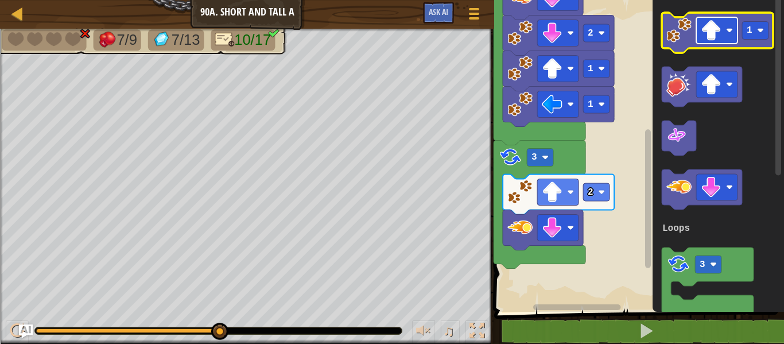
click at [709, 39] on image "Blockly Workspace" at bounding box center [711, 30] width 21 height 21
click at [673, 45] on icon "Blockly Workspace" at bounding box center [717, 33] width 111 height 40
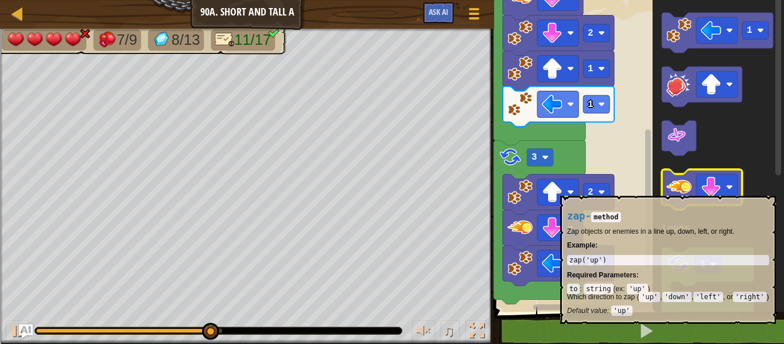
click at [679, 190] on image "Blockly Workspace" at bounding box center [678, 186] width 25 height 25
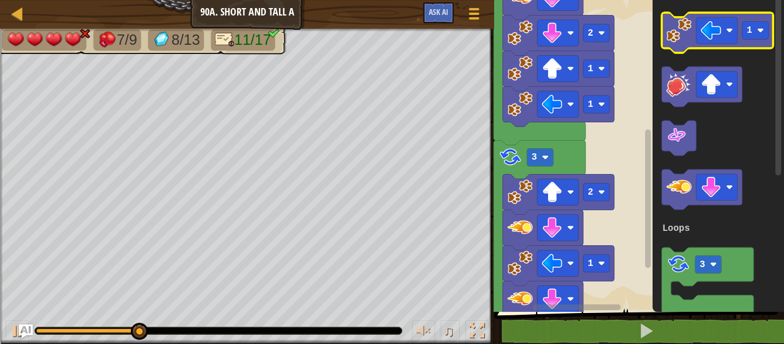
click at [681, 42] on image "Blockly Workspace" at bounding box center [678, 30] width 25 height 25
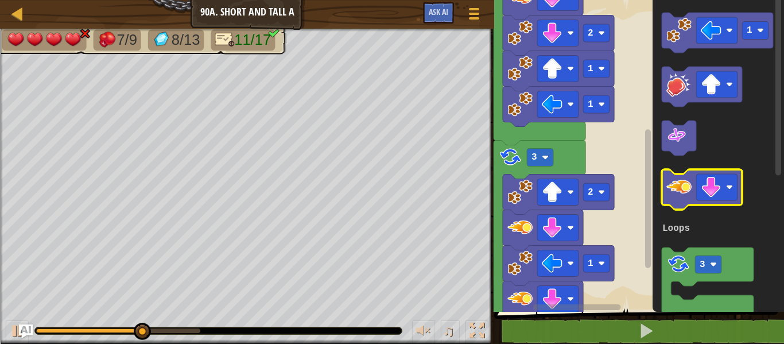
click at [675, 196] on image "Blockly Workspace" at bounding box center [678, 186] width 25 height 25
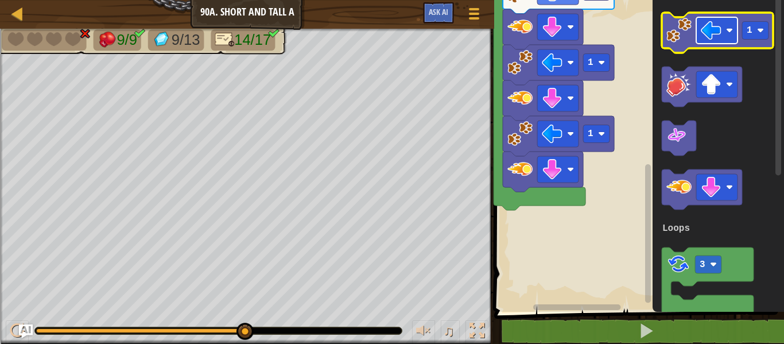
click at [722, 27] on rect "Blockly Workspace" at bounding box center [716, 30] width 41 height 26
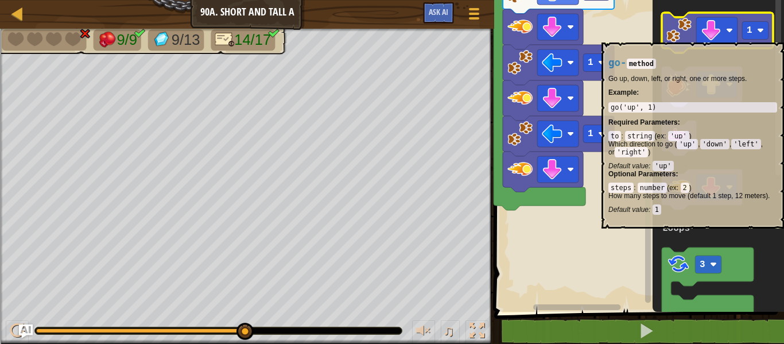
click at [679, 37] on image "Blockly Workspace" at bounding box center [678, 30] width 25 height 25
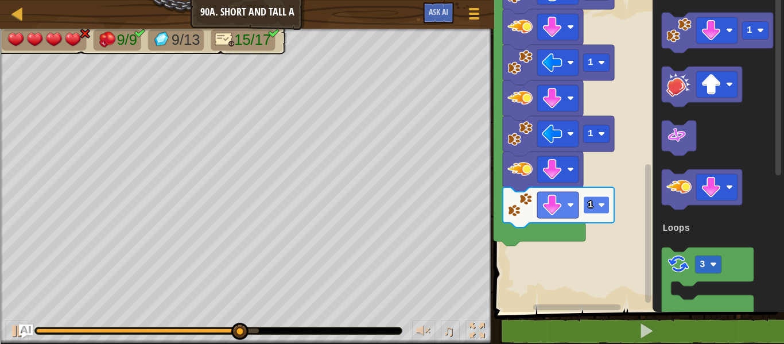
click at [590, 205] on text "1" at bounding box center [591, 205] width 6 height 10
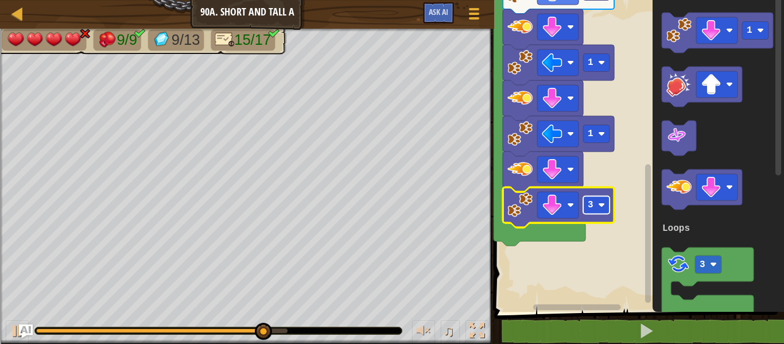
click at [588, 208] on text "3" at bounding box center [591, 205] width 6 height 10
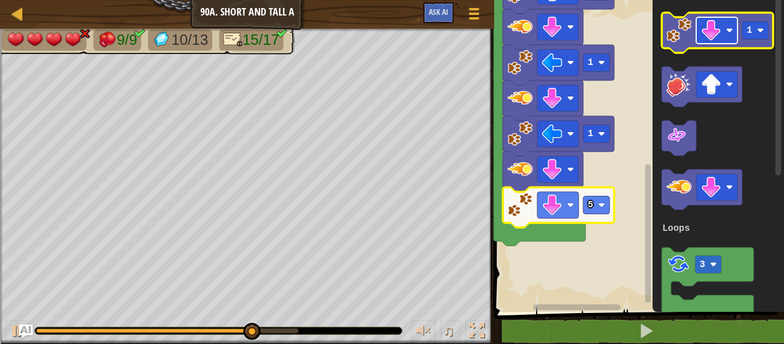
click at [710, 31] on image "Blockly Workspace" at bounding box center [711, 30] width 21 height 21
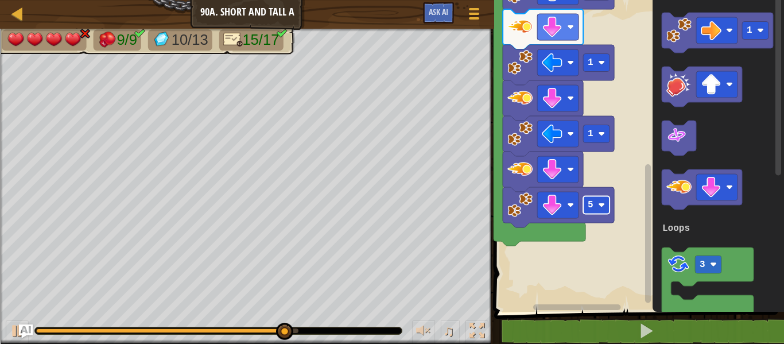
click at [593, 200] on rect "Blockly Workspace" at bounding box center [596, 205] width 26 height 18
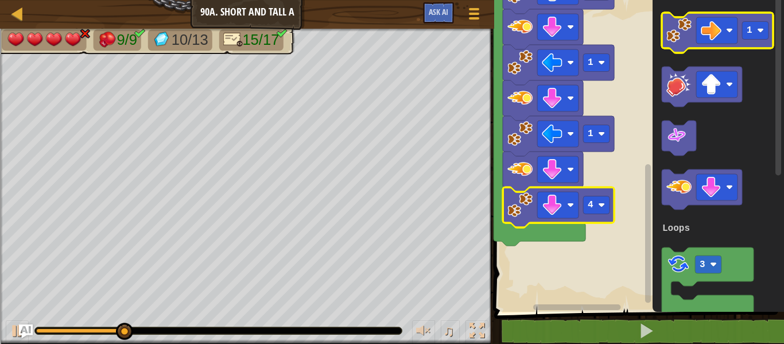
click at [669, 37] on image "Blockly Workspace" at bounding box center [678, 30] width 25 height 25
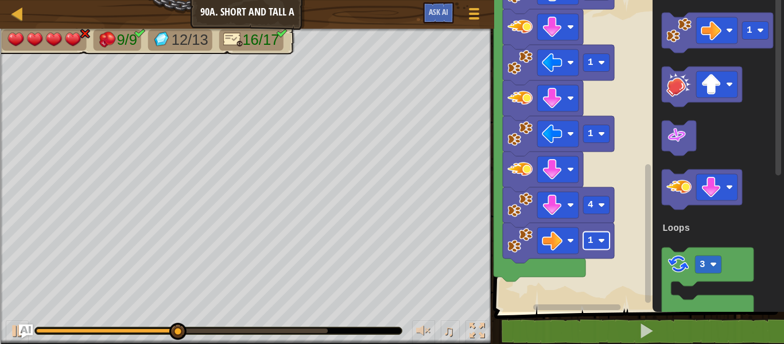
click at [594, 242] on rect "Blockly Workspace" at bounding box center [596, 241] width 26 height 18
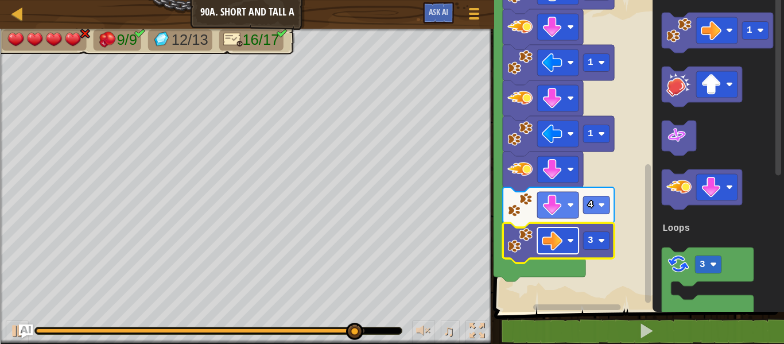
click at [546, 244] on image "Blockly Workspace" at bounding box center [552, 240] width 21 height 21
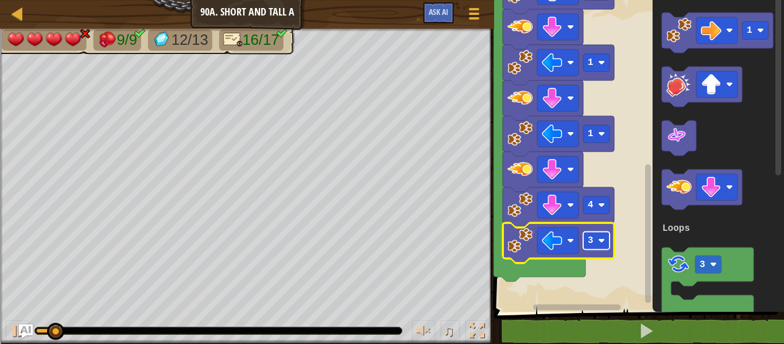
click at [597, 235] on rect "Blockly Workspace" at bounding box center [596, 241] width 26 height 18
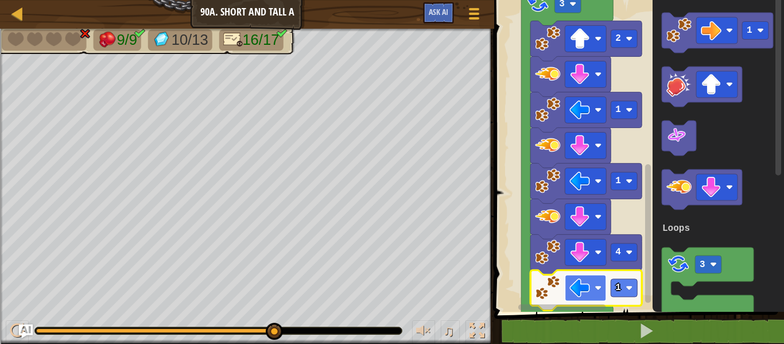
click at [596, 286] on image "Blockly Workspace" at bounding box center [597, 287] width 7 height 7
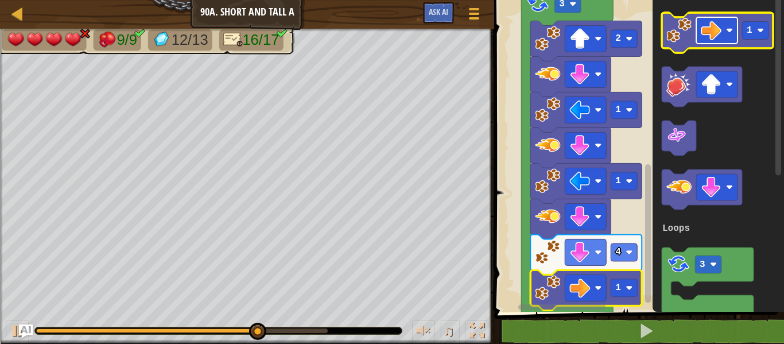
click at [699, 40] on rect "Blockly Workspace" at bounding box center [716, 30] width 41 height 26
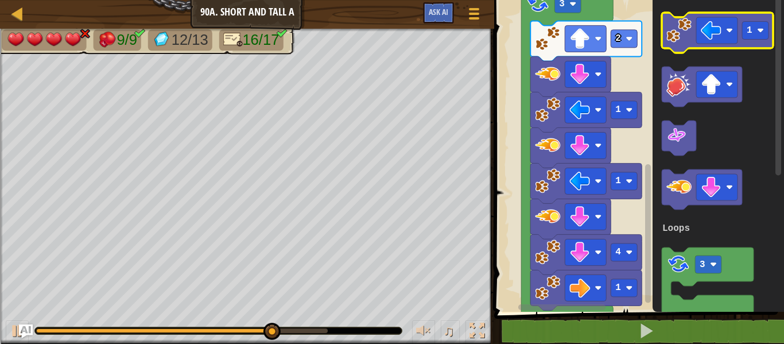
click at [681, 29] on image "Blockly Workspace" at bounding box center [678, 30] width 25 height 25
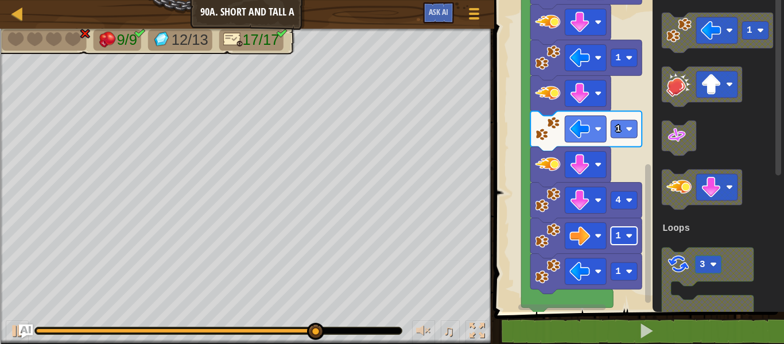
click at [628, 234] on image "Blockly Workspace" at bounding box center [628, 235] width 7 height 7
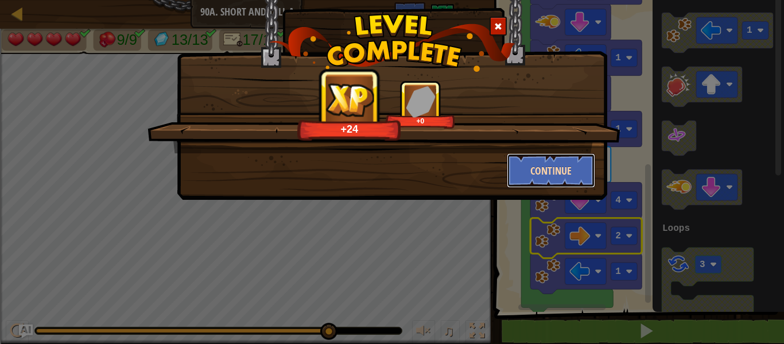
click at [567, 170] on button "Continue" at bounding box center [551, 170] width 89 height 34
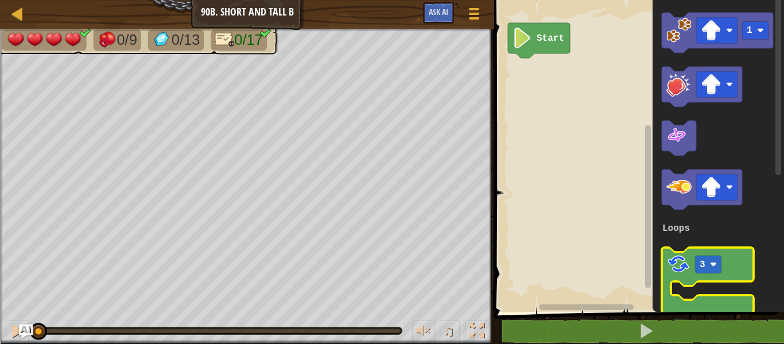
click at [671, 267] on image "Blockly Workspace" at bounding box center [678, 264] width 24 height 24
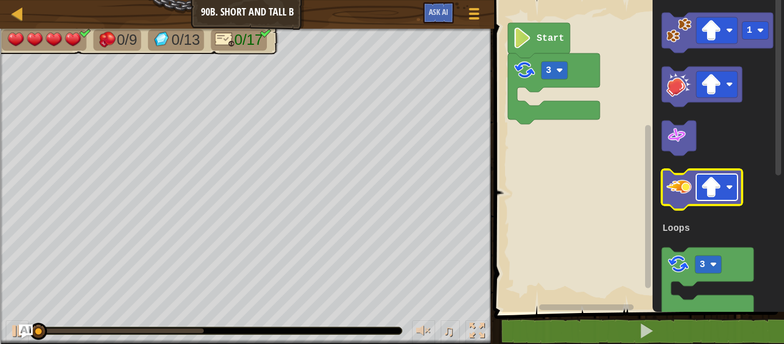
click at [726, 184] on image "Blockly Workspace" at bounding box center [729, 187] width 7 height 7
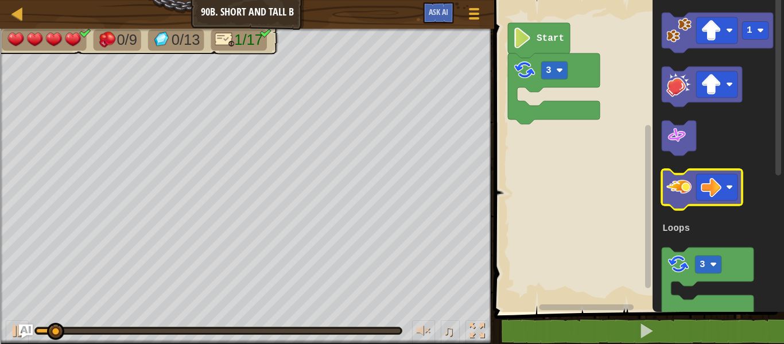
click at [682, 193] on image "Blockly Workspace" at bounding box center [678, 186] width 25 height 25
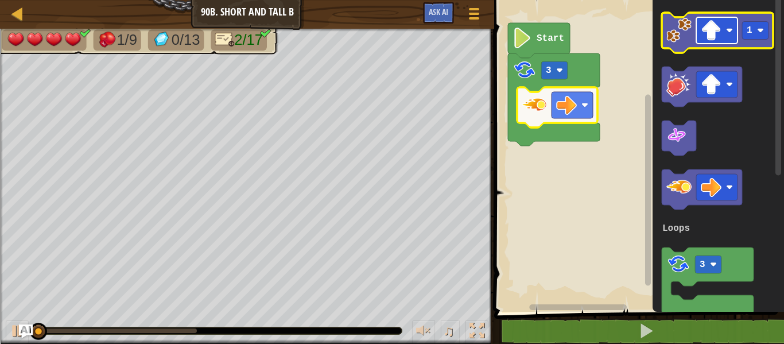
click at [722, 38] on rect "Blockly Workspace" at bounding box center [716, 30] width 41 height 26
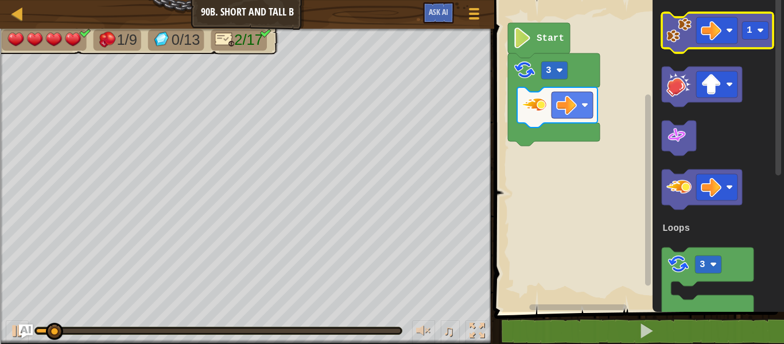
click at [678, 34] on image "Blockly Workspace" at bounding box center [678, 30] width 25 height 25
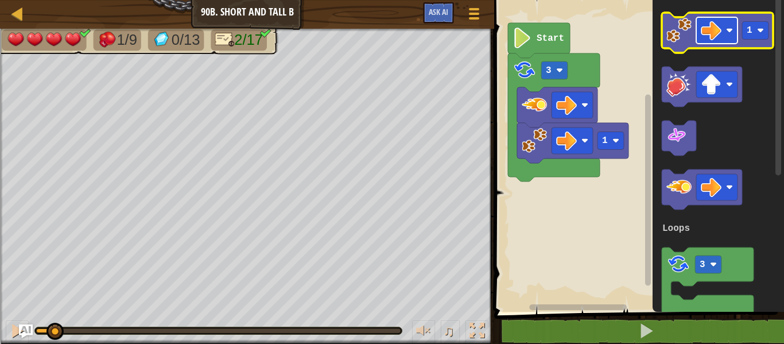
click at [702, 38] on image "Blockly Workspace" at bounding box center [711, 30] width 21 height 21
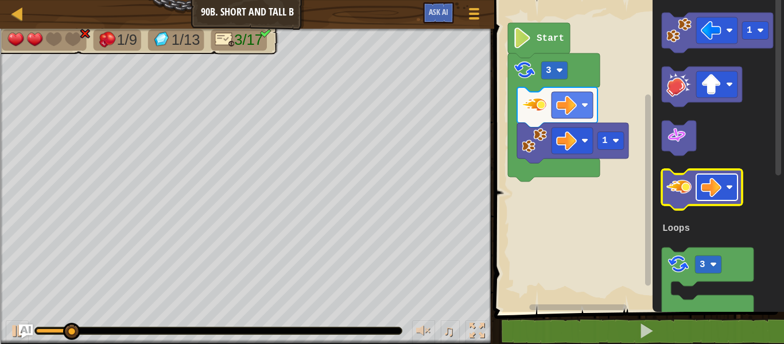
click at [702, 189] on image "Blockly Workspace" at bounding box center [711, 187] width 21 height 21
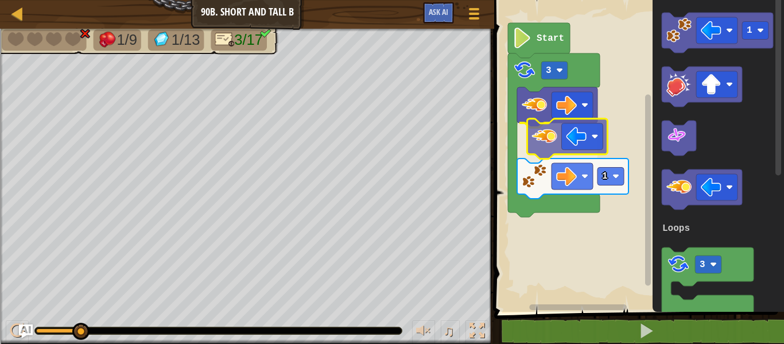
click at [542, 140] on div "Loops Start 3 1 1 3 Loops" at bounding box center [637, 152] width 293 height 317
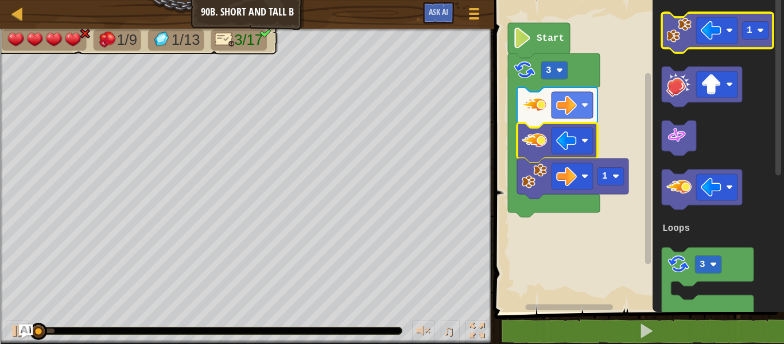
click at [680, 38] on image "Blockly Workspace" at bounding box center [678, 30] width 25 height 25
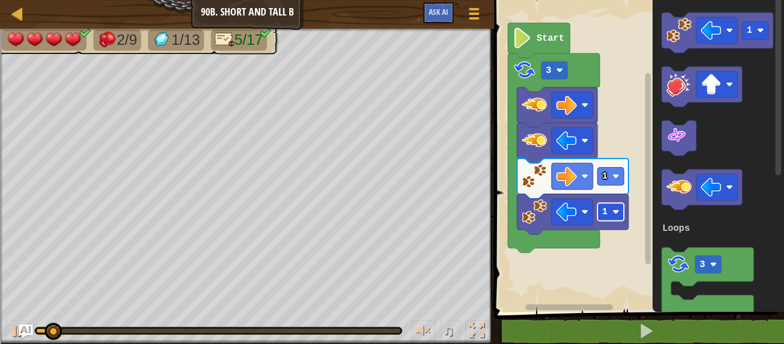
click at [607, 218] on rect "Blockly Workspace" at bounding box center [610, 212] width 26 height 18
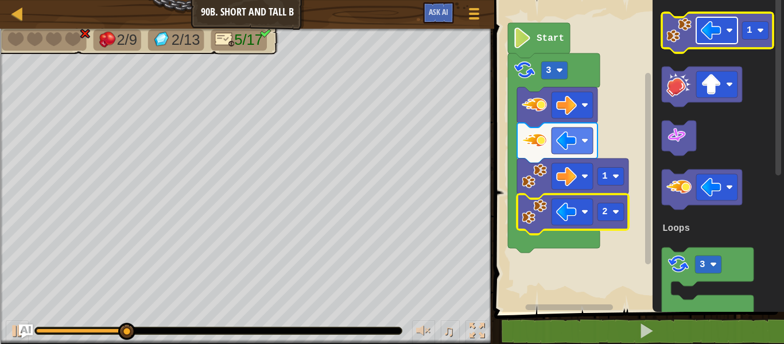
click at [715, 28] on image "Blockly Workspace" at bounding box center [711, 30] width 21 height 21
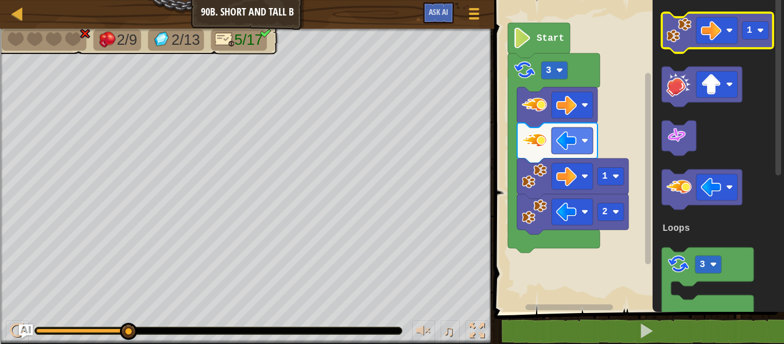
click at [729, 44] on icon "Blockly Workspace" at bounding box center [717, 33] width 111 height 40
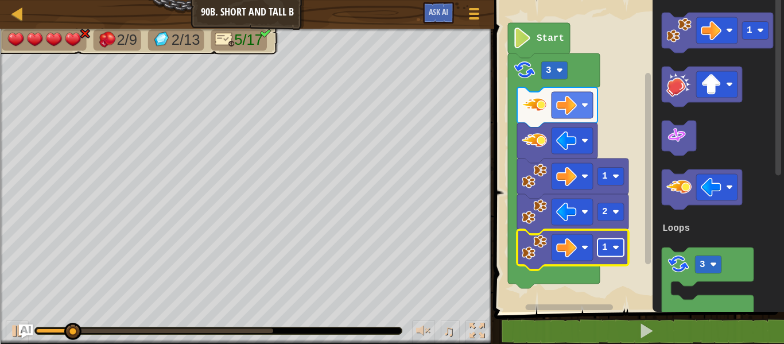
click at [619, 250] on rect "Blockly Workspace" at bounding box center [610, 248] width 26 height 18
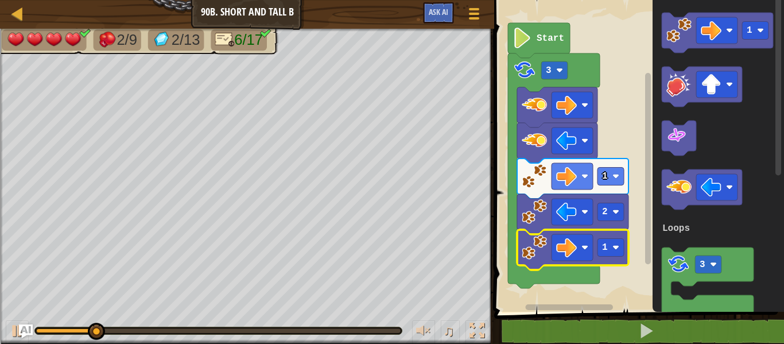
click at [630, 37] on rect "Blockly Workspace" at bounding box center [637, 152] width 293 height 317
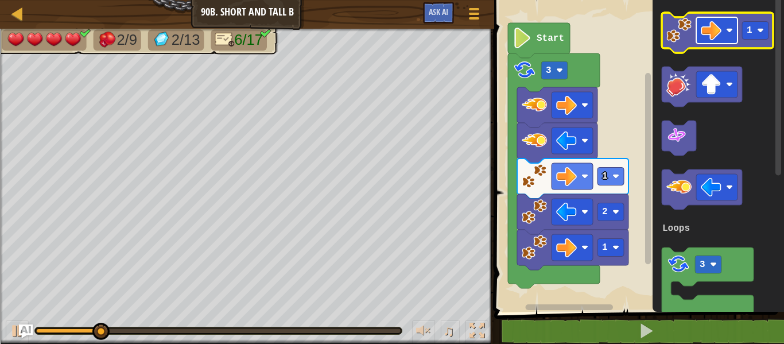
click at [721, 29] on rect "Blockly Workspace" at bounding box center [716, 30] width 41 height 26
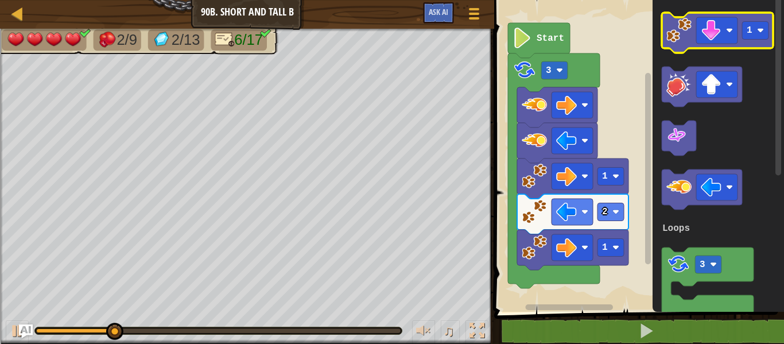
click at [690, 36] on image "Blockly Workspace" at bounding box center [678, 30] width 25 height 25
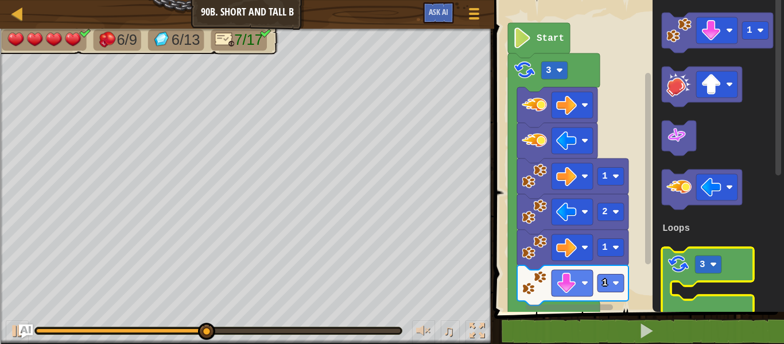
click at [679, 276] on icon "Blockly Workspace" at bounding box center [708, 282] width 92 height 71
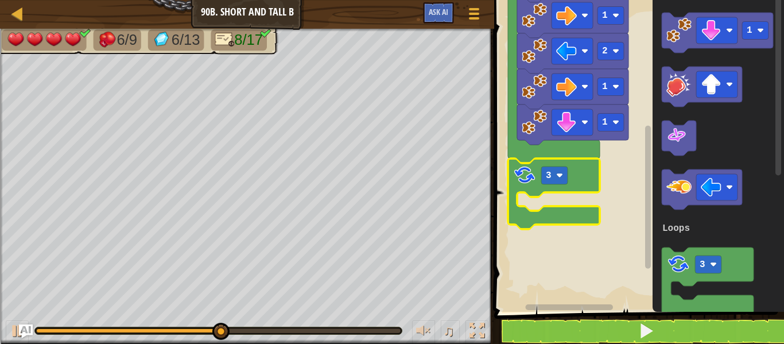
click at [659, 185] on icon "Blockly Workspace" at bounding box center [717, 152] width 131 height 317
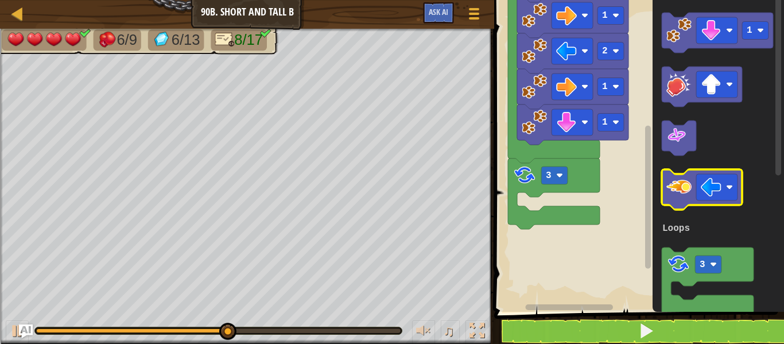
click at [687, 182] on image "Blockly Workspace" at bounding box center [678, 186] width 25 height 25
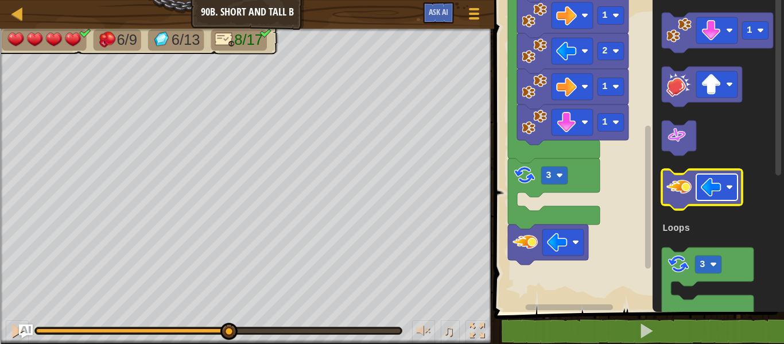
click at [707, 189] on image "Blockly Workspace" at bounding box center [711, 187] width 21 height 21
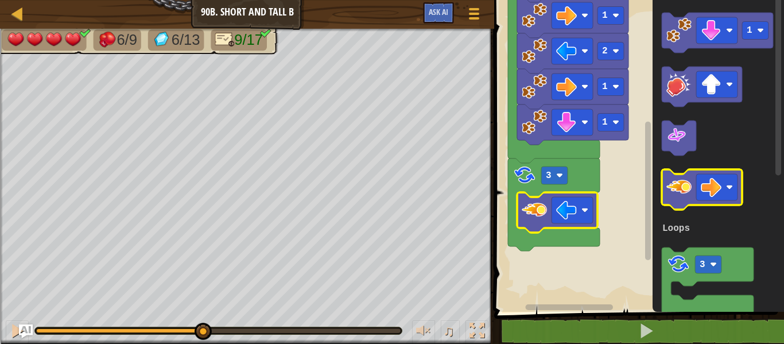
click at [682, 177] on image "Blockly Workspace" at bounding box center [678, 186] width 25 height 25
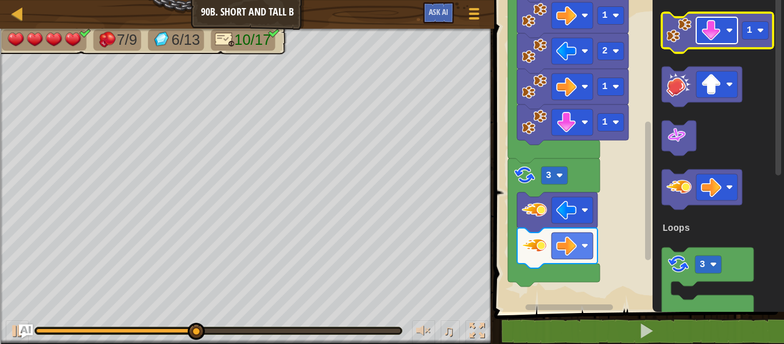
click at [706, 30] on image "Blockly Workspace" at bounding box center [711, 30] width 21 height 21
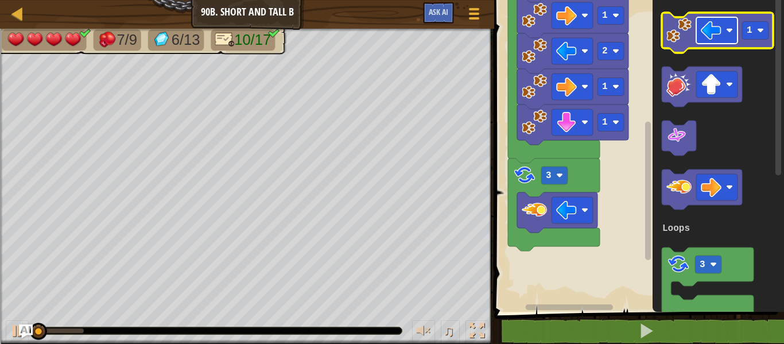
click at [720, 27] on image "Blockly Workspace" at bounding box center [711, 30] width 21 height 21
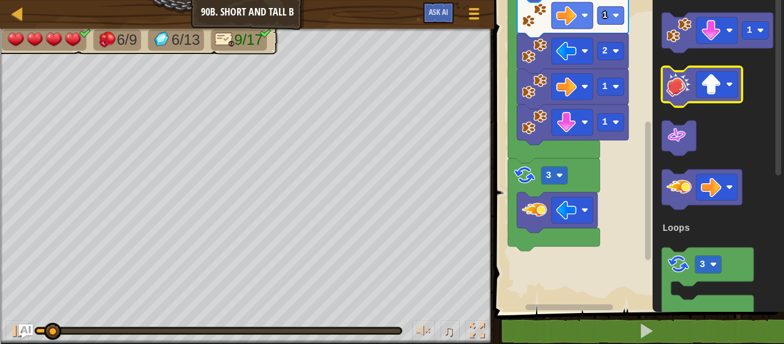
click at [683, 47] on icon "Blockly Workspace" at bounding box center [717, 33] width 111 height 40
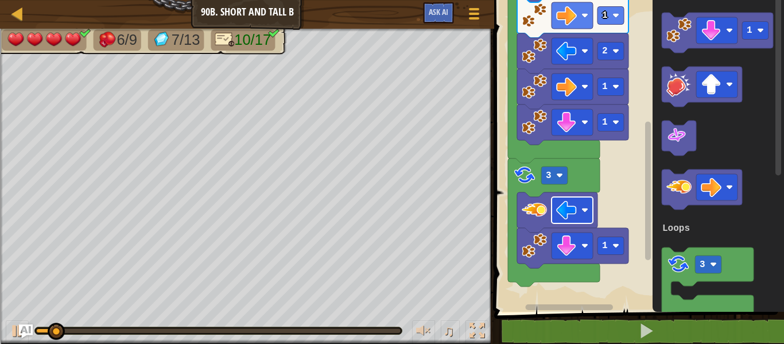
click at [552, 216] on rect "Blockly Workspace" at bounding box center [571, 210] width 41 height 26
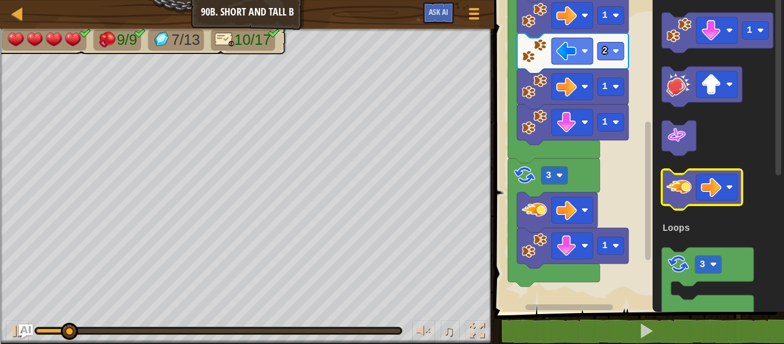
click at [679, 193] on image "Blockly Workspace" at bounding box center [678, 186] width 25 height 25
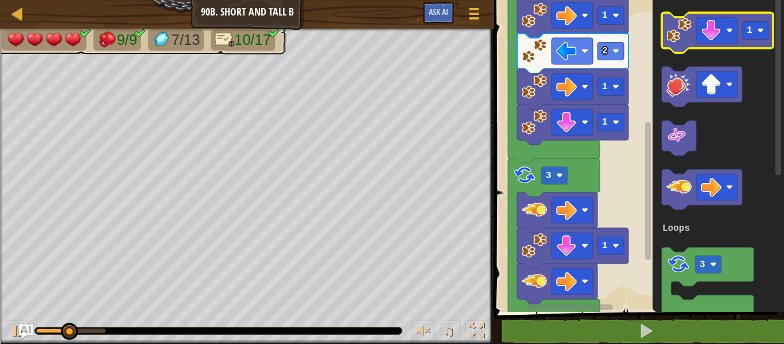
click at [691, 50] on rect "Blockly Workspace" at bounding box center [717, 33] width 111 height 40
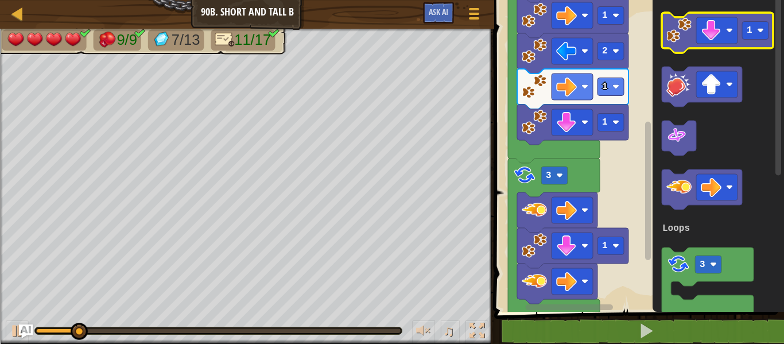
click at [682, 34] on image "Blockly Workspace" at bounding box center [678, 30] width 25 height 25
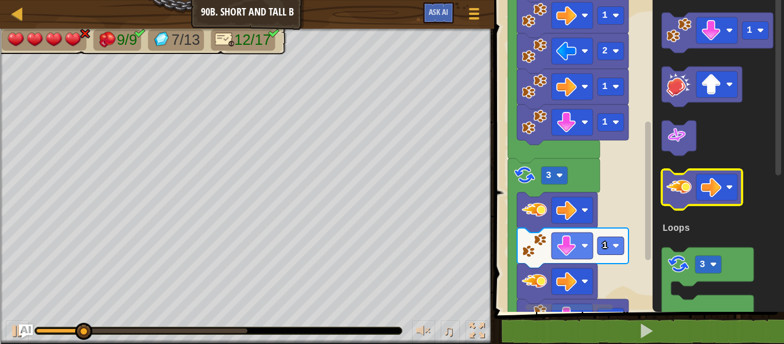
click at [687, 185] on image "Blockly Workspace" at bounding box center [678, 186] width 25 height 25
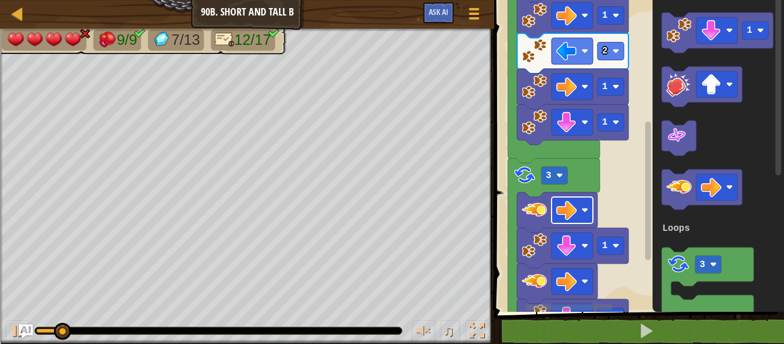
click at [558, 204] on image "Blockly Workspace" at bounding box center [566, 210] width 21 height 21
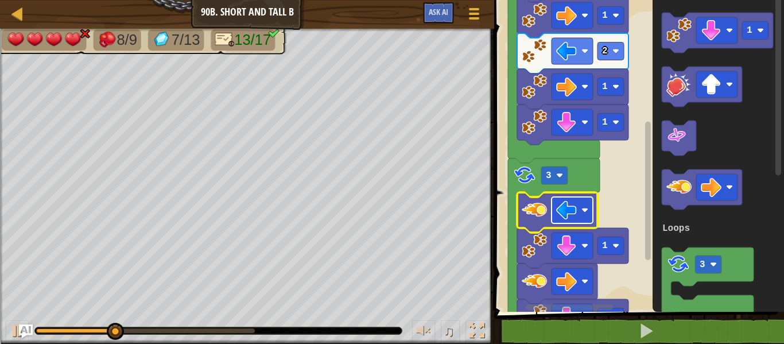
click at [566, 203] on image "Blockly Workspace" at bounding box center [566, 210] width 21 height 21
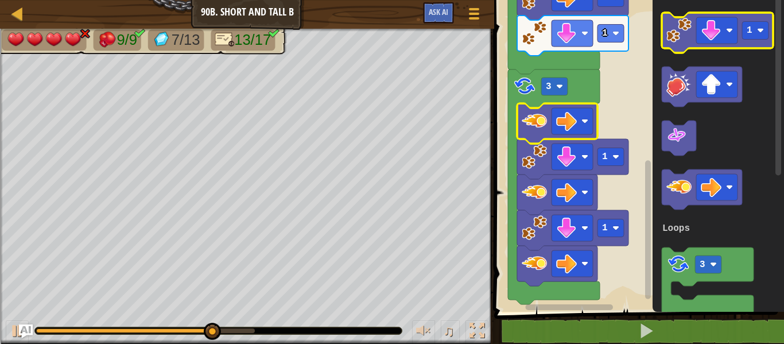
click at [671, 34] on image "Blockly Workspace" at bounding box center [678, 30] width 25 height 25
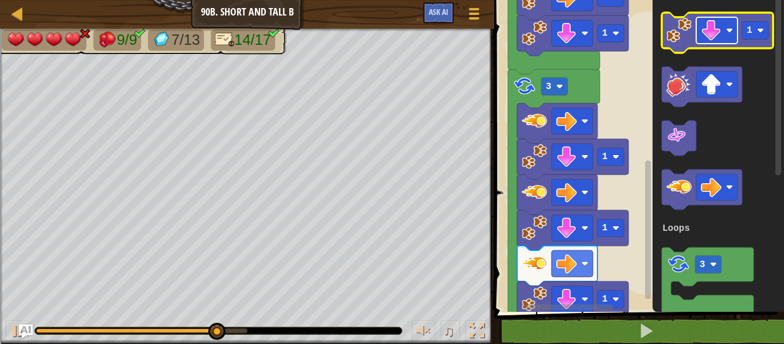
click at [708, 33] on image "Blockly Workspace" at bounding box center [711, 30] width 21 height 21
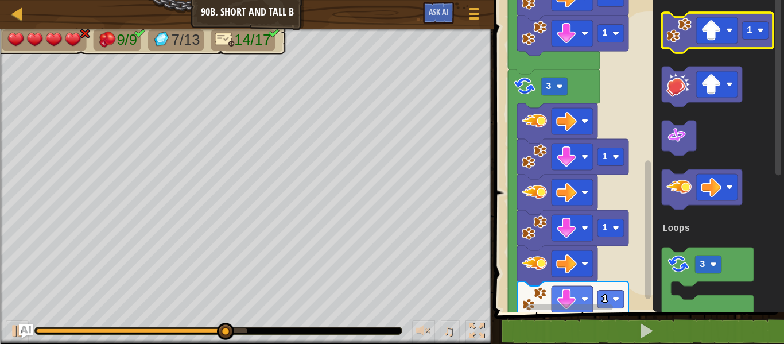
click at [693, 45] on icon "Blockly Workspace" at bounding box center [717, 33] width 111 height 40
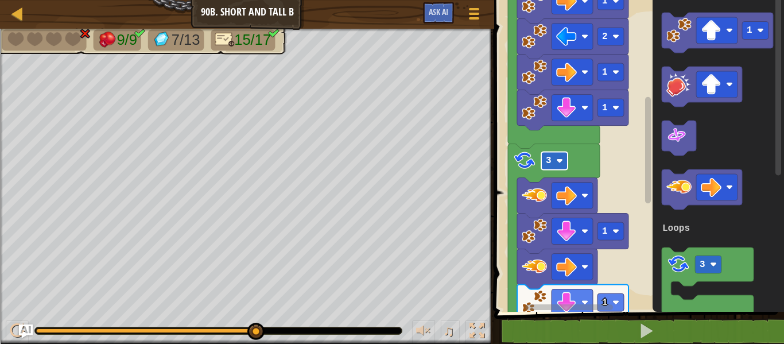
click at [554, 165] on rect "Blockly Workspace" at bounding box center [554, 161] width 26 height 18
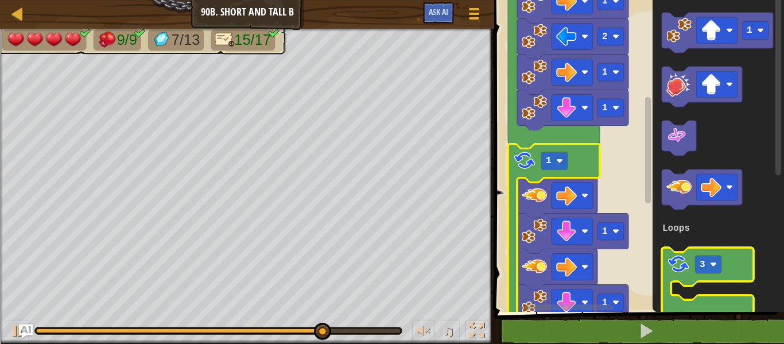
click at [677, 270] on image "Blockly Workspace" at bounding box center [678, 264] width 24 height 24
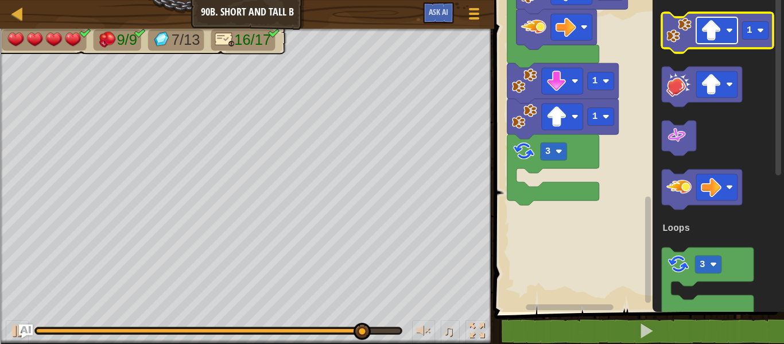
click at [705, 30] on image "Blockly Workspace" at bounding box center [711, 30] width 21 height 21
click at [682, 28] on image "Blockly Workspace" at bounding box center [678, 30] width 25 height 25
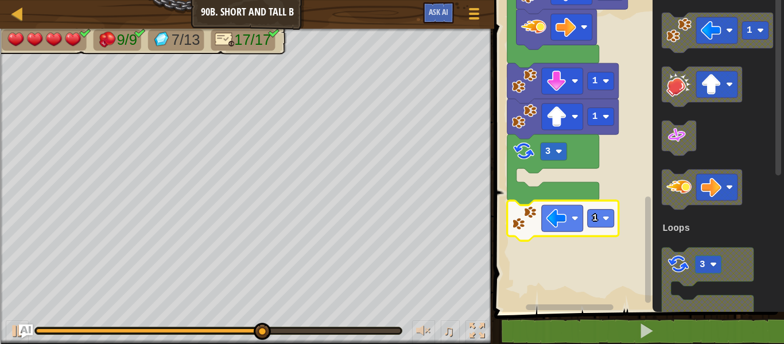
click at [535, 215] on image "Blockly Workspace" at bounding box center [524, 217] width 25 height 25
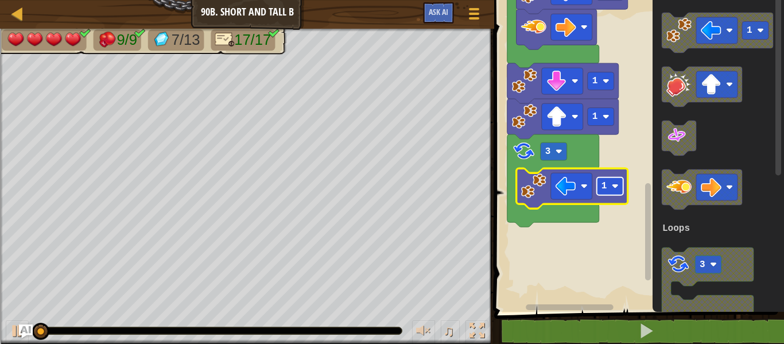
click at [601, 191] on text "1" at bounding box center [604, 186] width 6 height 10
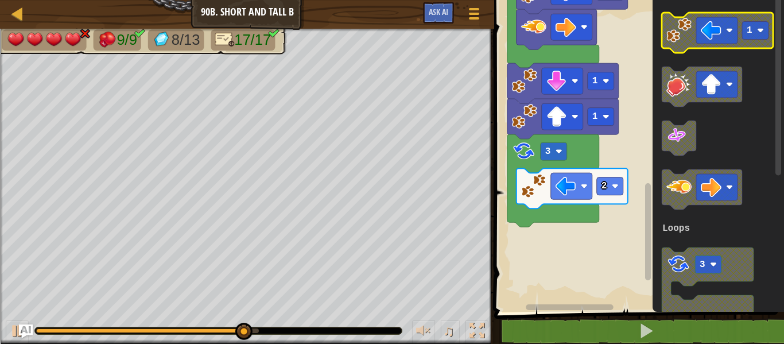
click at [709, 35] on image "Blockly Workspace" at bounding box center [711, 30] width 21 height 21
click at [693, 42] on icon "Blockly Workspace" at bounding box center [717, 33] width 111 height 40
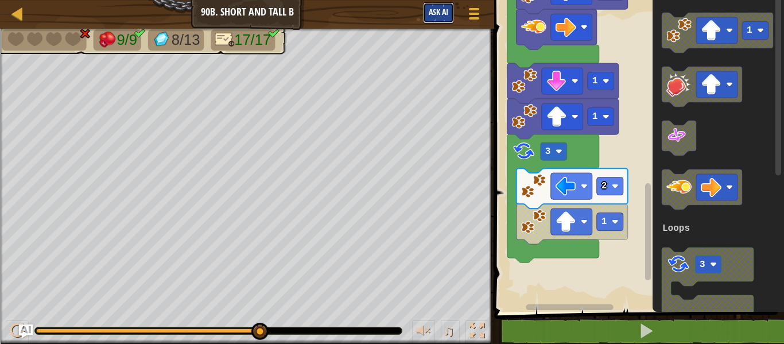
click at [442, 21] on button "Ask AI" at bounding box center [438, 12] width 31 height 21
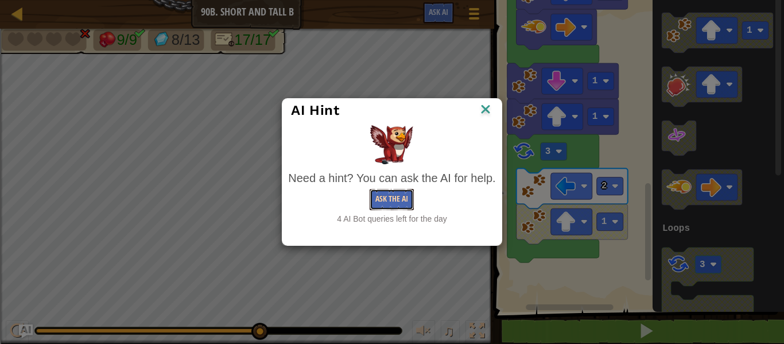
click at [403, 204] on button "Ask the AI" at bounding box center [392, 199] width 44 height 21
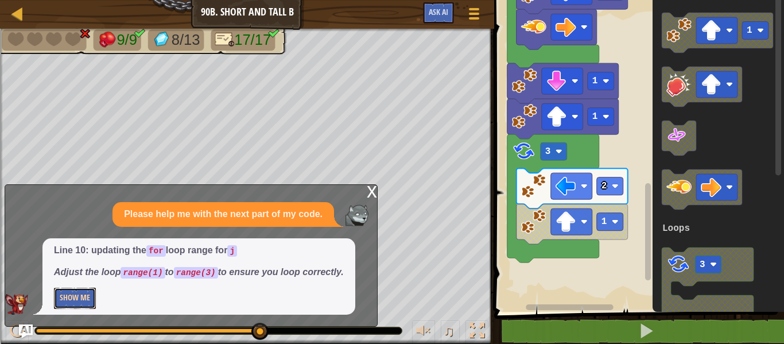
click at [83, 305] on button "Show Me" at bounding box center [75, 297] width 42 height 21
click at [372, 193] on div "x" at bounding box center [372, 190] width 10 height 11
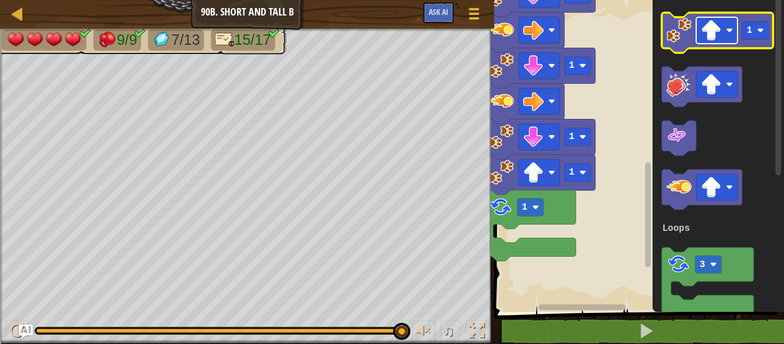
click at [729, 40] on rect "Blockly Workspace" at bounding box center [716, 30] width 41 height 26
click at [685, 44] on icon "Blockly Workspace" at bounding box center [717, 33] width 111 height 40
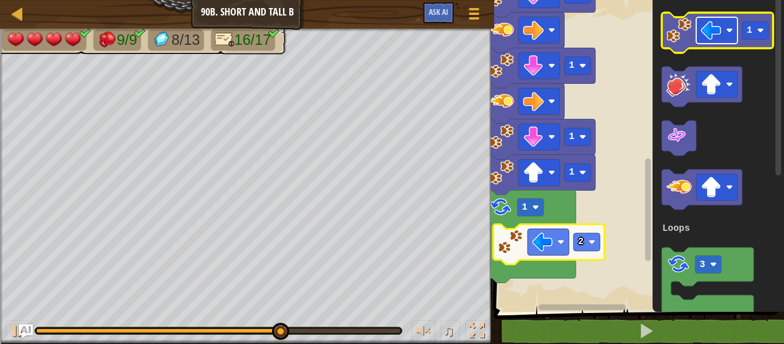
click at [706, 36] on image "Blockly Workspace" at bounding box center [711, 30] width 21 height 21
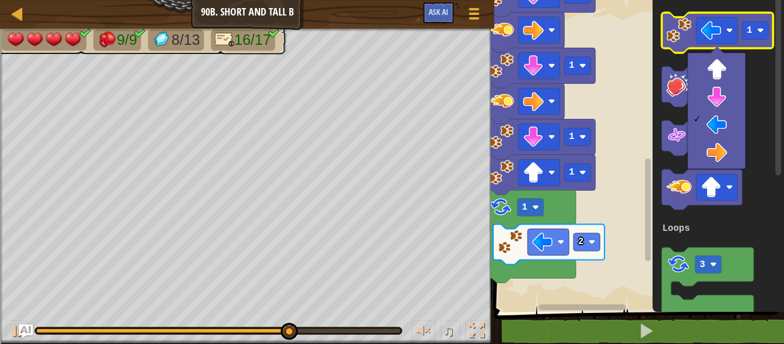
click at [669, 37] on image "Blockly Workspace" at bounding box center [678, 30] width 25 height 25
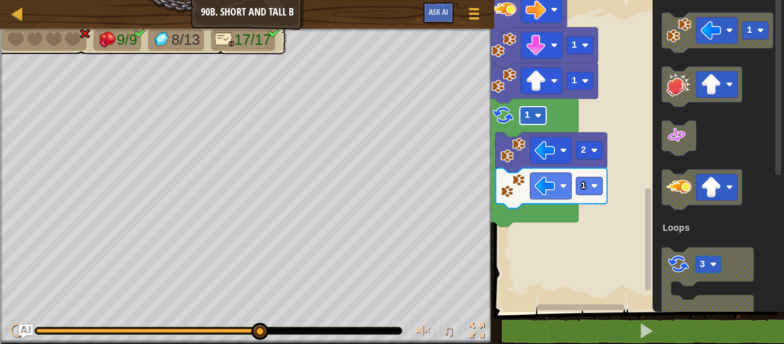
click at [531, 114] on rect "Blockly Workspace" at bounding box center [533, 116] width 26 height 18
